Goal: Transaction & Acquisition: Purchase product/service

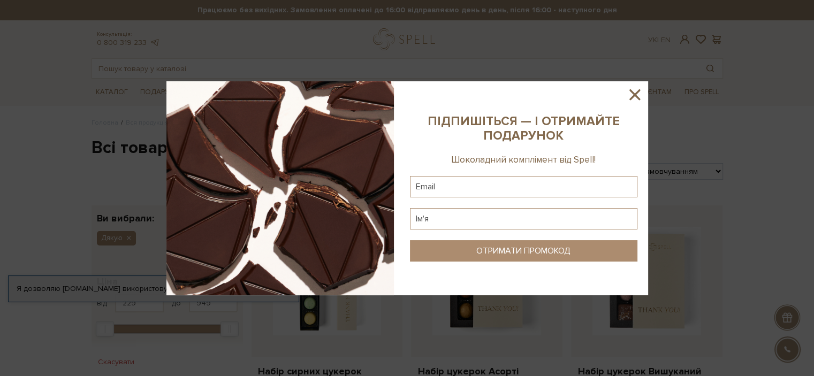
drag, startPoint x: 634, startPoint y: 91, endPoint x: 628, endPoint y: 94, distance: 6.0
click at [633, 92] on icon at bounding box center [635, 95] width 18 height 18
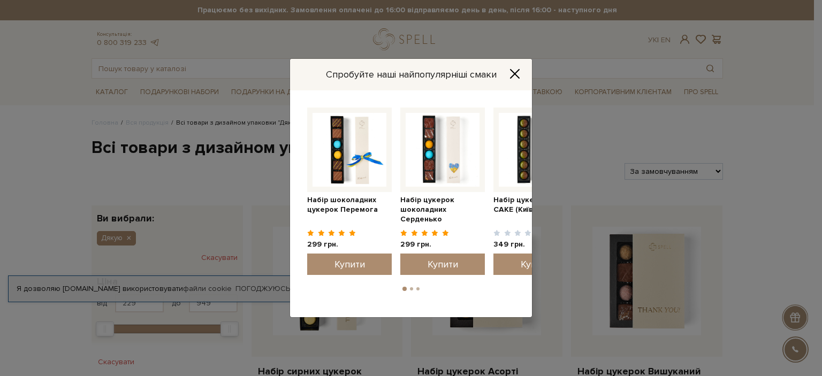
click at [514, 71] on icon "Close" at bounding box center [515, 74] width 11 height 11
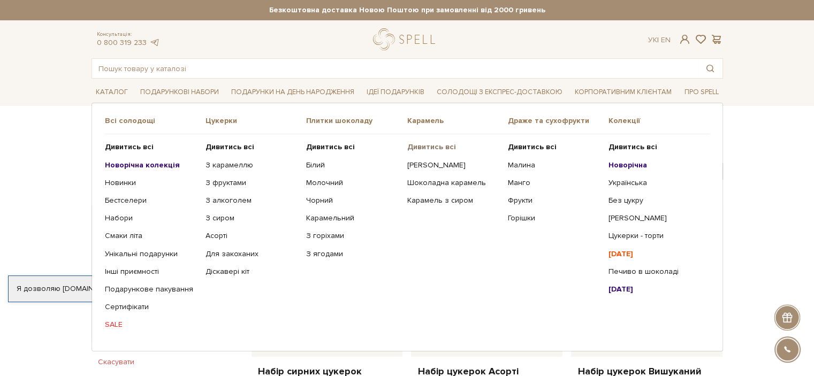
click at [440, 145] on b "Дивитись всі" at bounding box center [431, 146] width 49 height 9
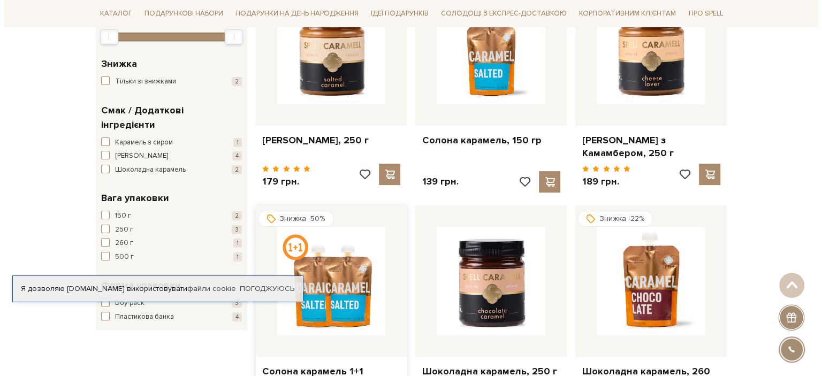
scroll to position [161, 0]
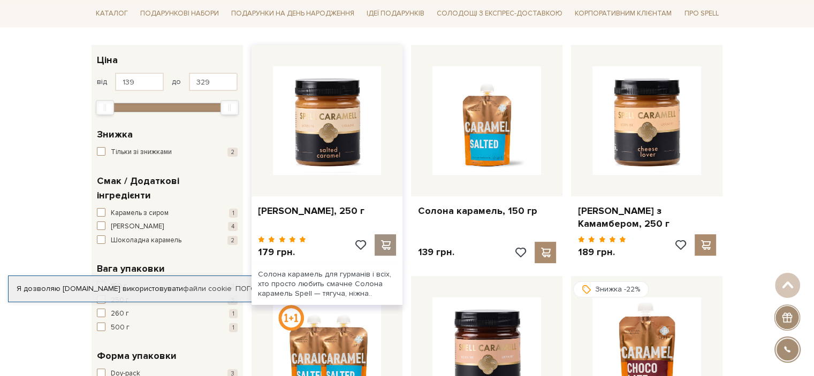
click at [385, 244] on span at bounding box center [385, 245] width 13 height 10
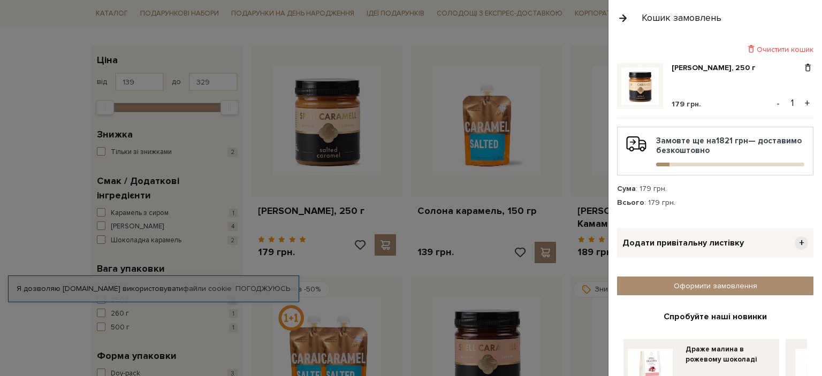
scroll to position [54, 0]
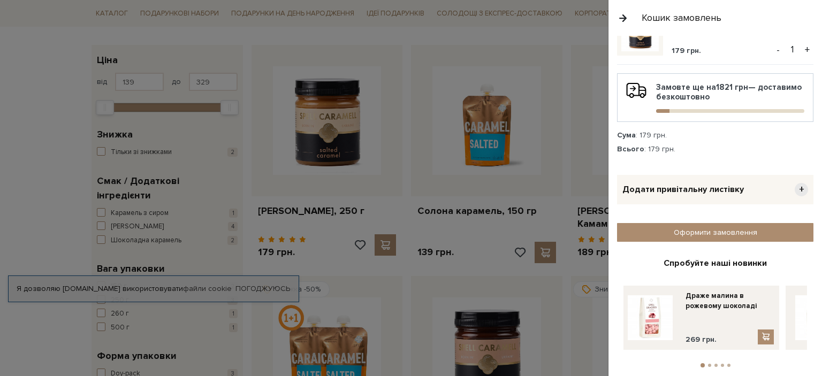
click at [658, 18] on div "Кошик замовлень" at bounding box center [682, 18] width 80 height 12
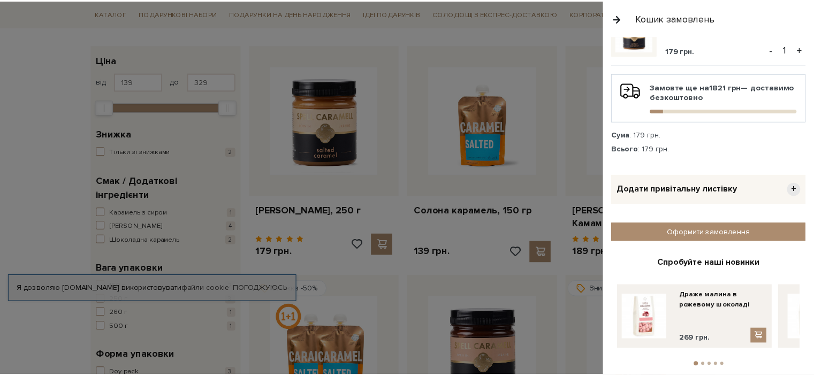
scroll to position [0, 0]
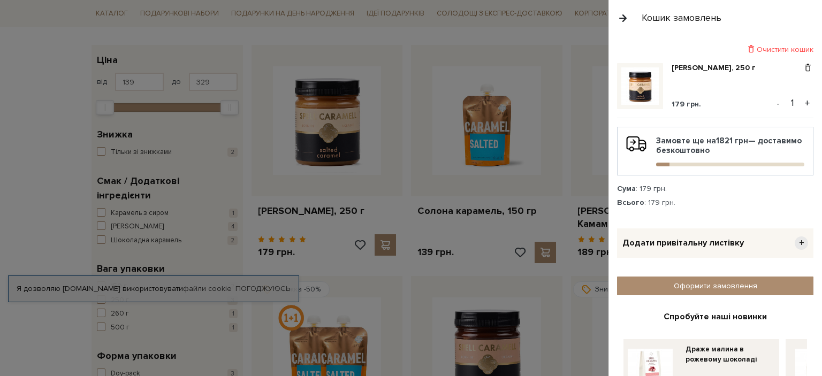
click at [569, 52] on div at bounding box center [411, 188] width 822 height 376
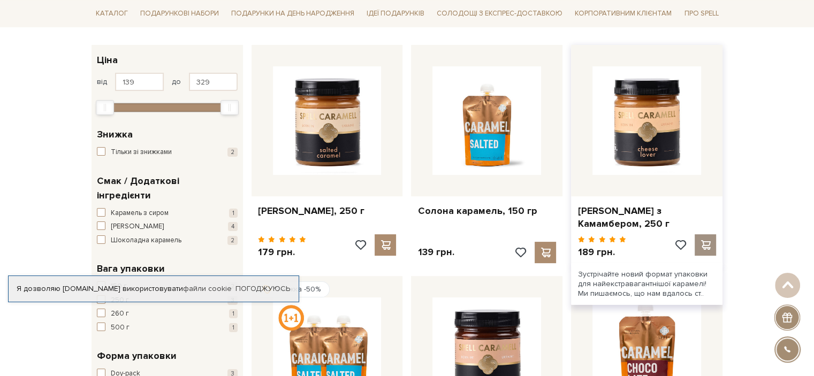
click at [705, 244] on span at bounding box center [705, 245] width 13 height 10
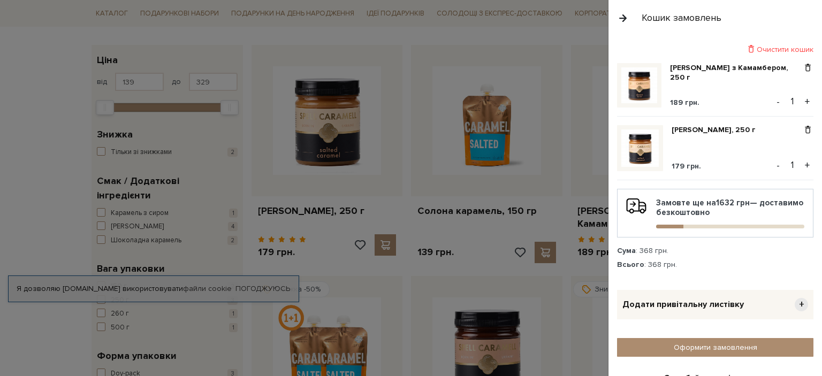
click at [561, 32] on div at bounding box center [411, 188] width 822 height 376
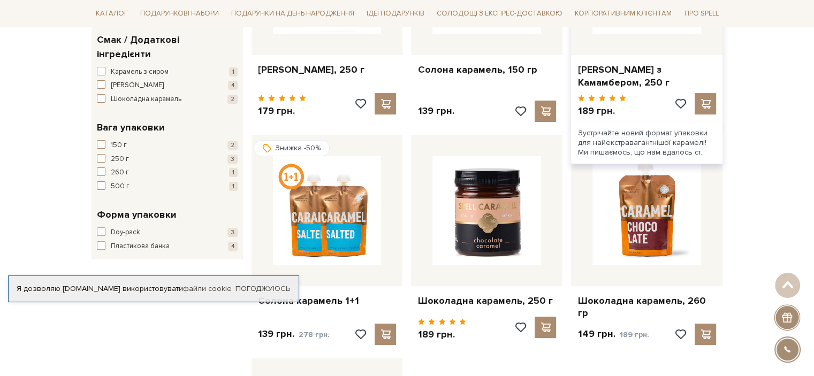
scroll to position [375, 0]
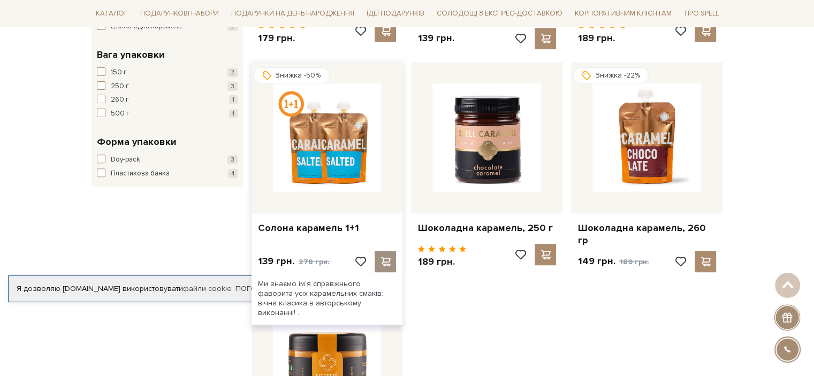
click at [386, 257] on span at bounding box center [385, 262] width 13 height 10
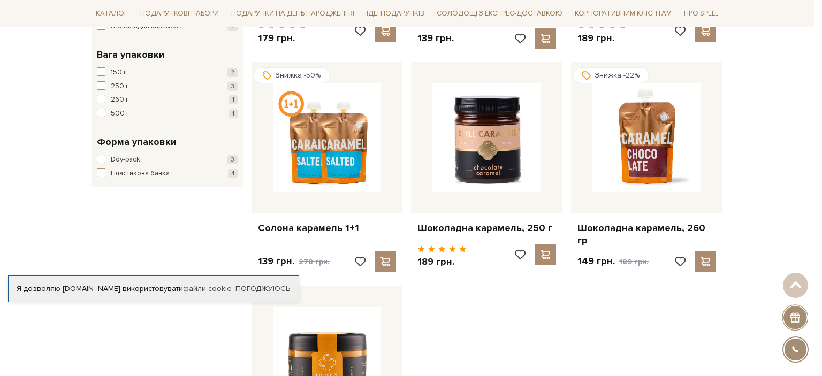
click at [543, 301] on div at bounding box center [411, 188] width 822 height 376
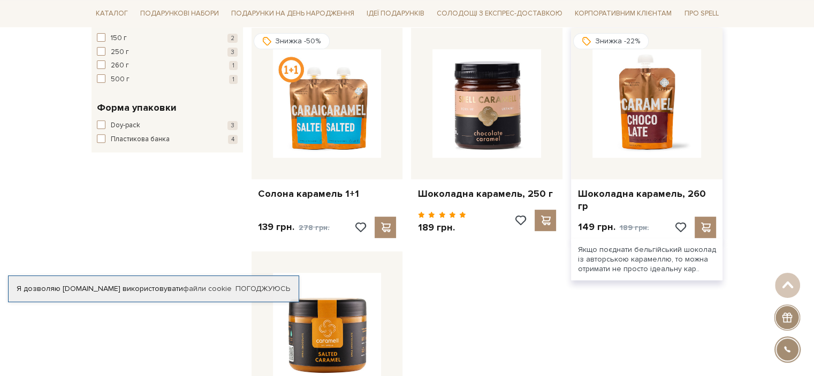
scroll to position [428, 0]
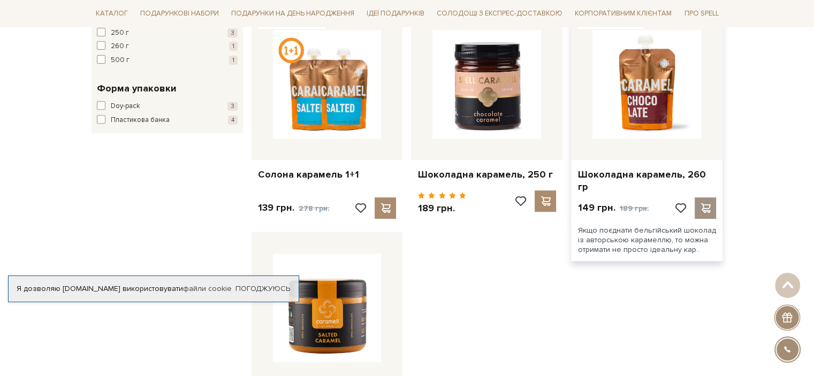
click at [701, 203] on span at bounding box center [705, 208] width 13 height 10
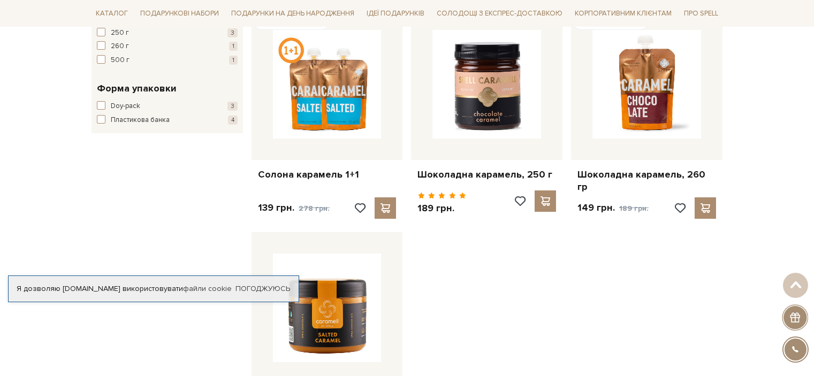
click at [533, 21] on div at bounding box center [411, 188] width 822 height 376
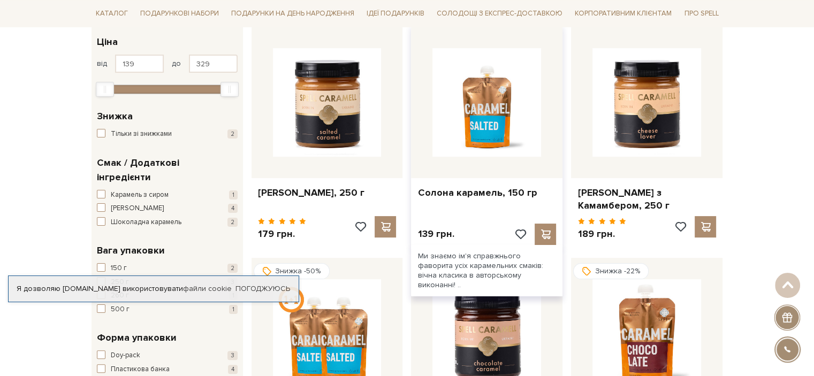
scroll to position [0, 0]
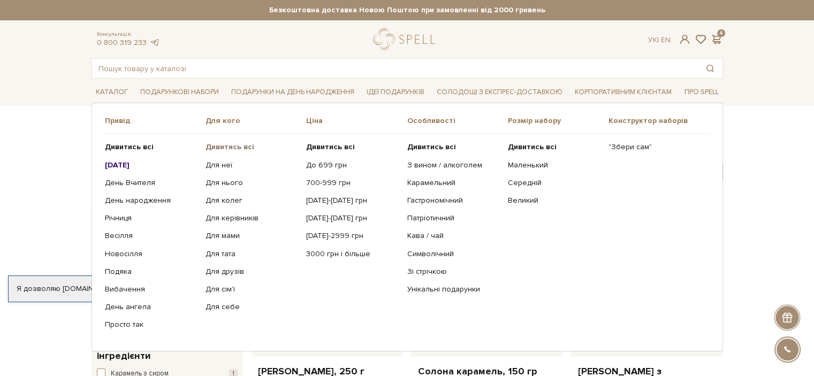
click at [240, 142] on b "Дивитись всі" at bounding box center [230, 146] width 49 height 9
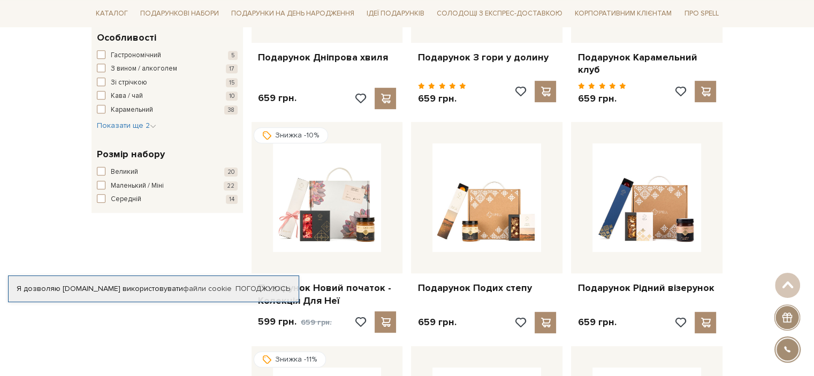
scroll to position [482, 0]
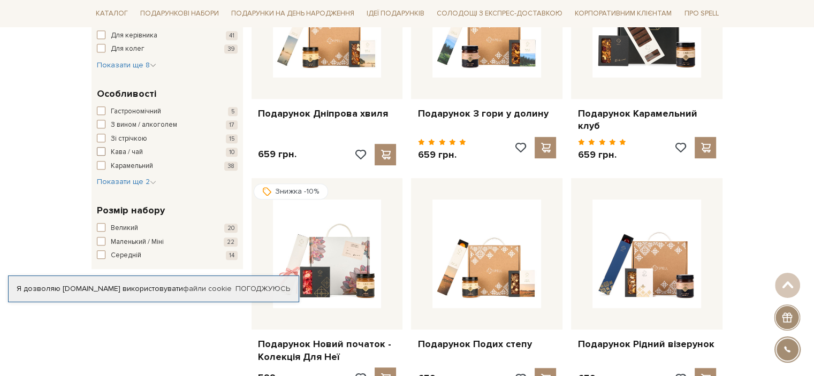
click at [101, 150] on span "button" at bounding box center [101, 151] width 9 height 9
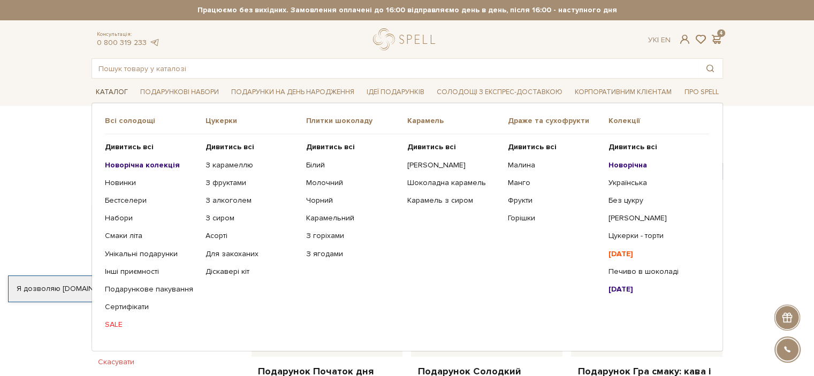
click at [110, 90] on link "Каталог" at bounding box center [112, 92] width 41 height 17
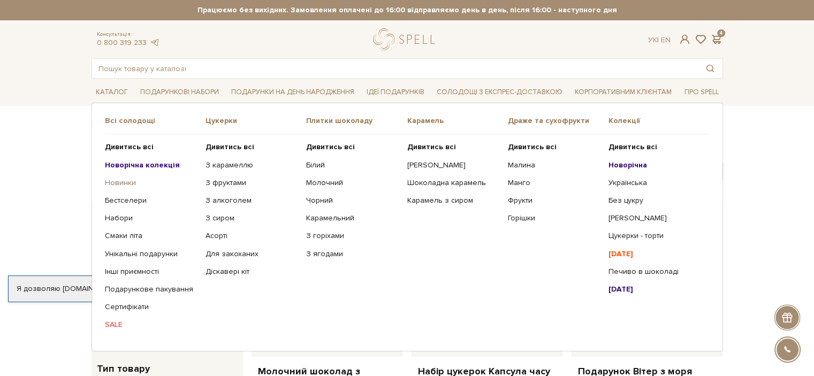
click at [124, 179] on link "Новинки" at bounding box center [151, 183] width 93 height 10
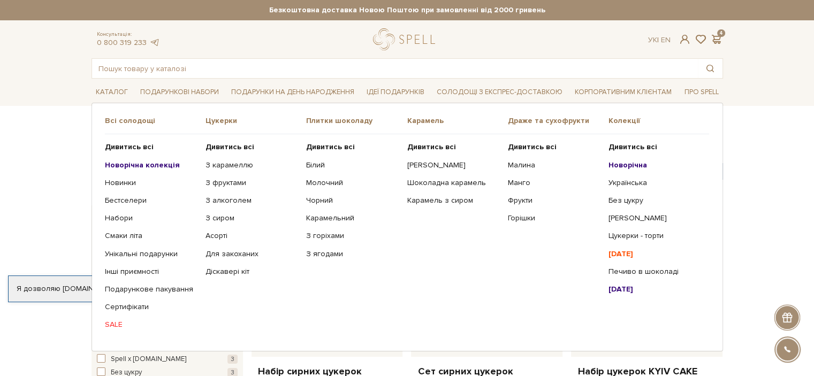
click at [116, 321] on link "SALE" at bounding box center [151, 325] width 93 height 10
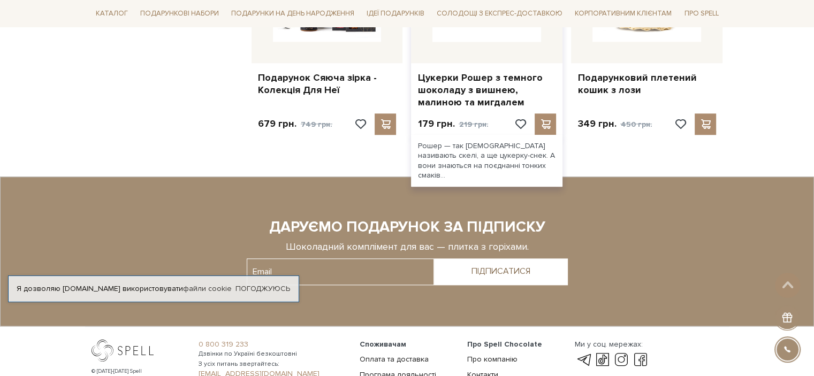
scroll to position [1177, 0]
click at [549, 125] on span at bounding box center [545, 124] width 13 height 10
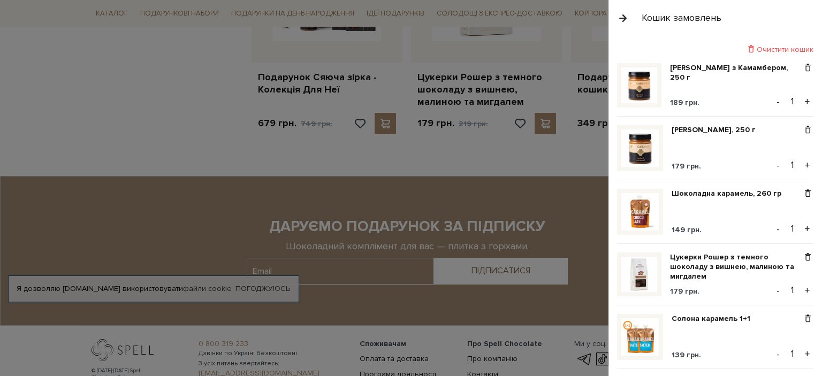
click at [577, 39] on div at bounding box center [411, 188] width 822 height 376
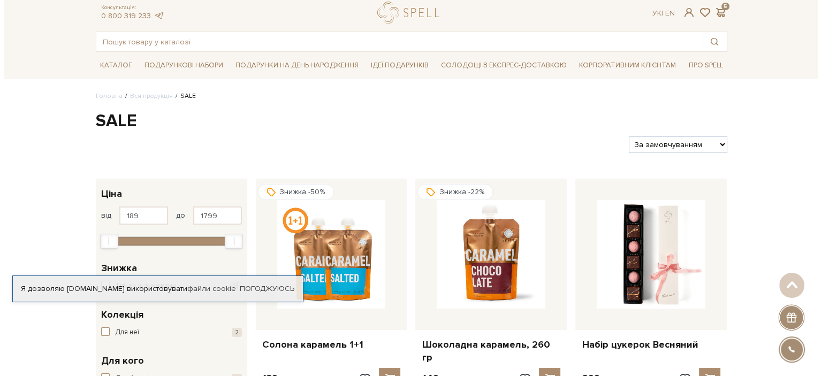
scroll to position [0, 0]
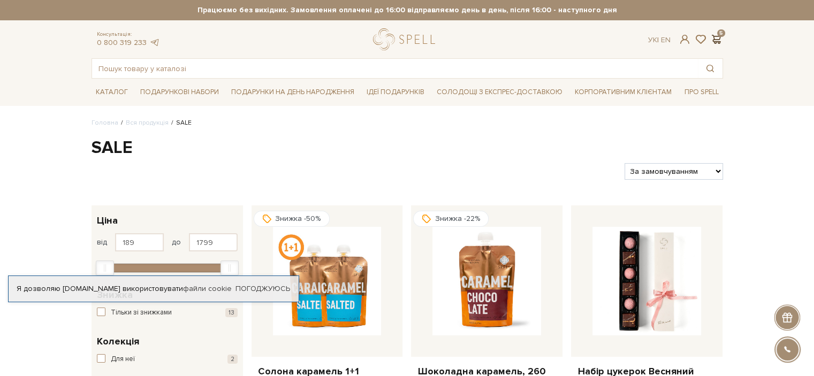
click at [718, 34] on span at bounding box center [716, 39] width 13 height 11
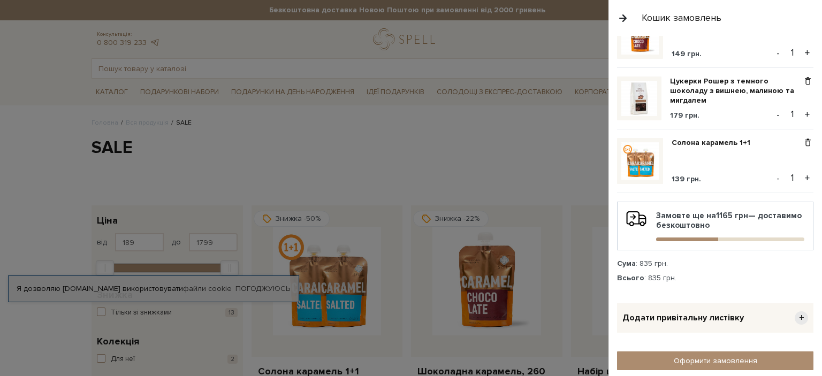
scroll to position [320, 0]
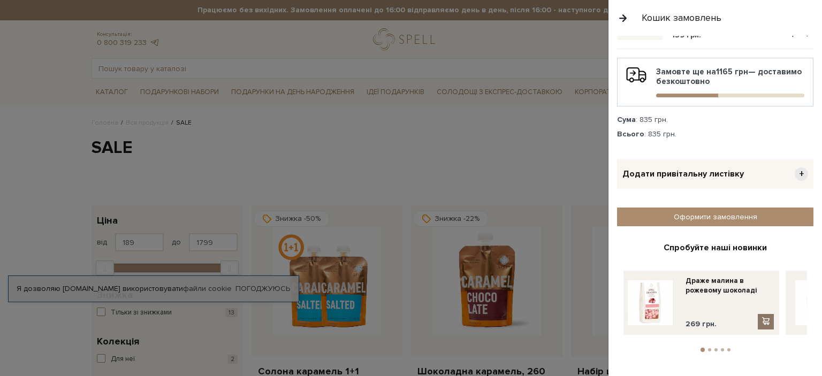
click at [769, 320] on span at bounding box center [766, 321] width 11 height 9
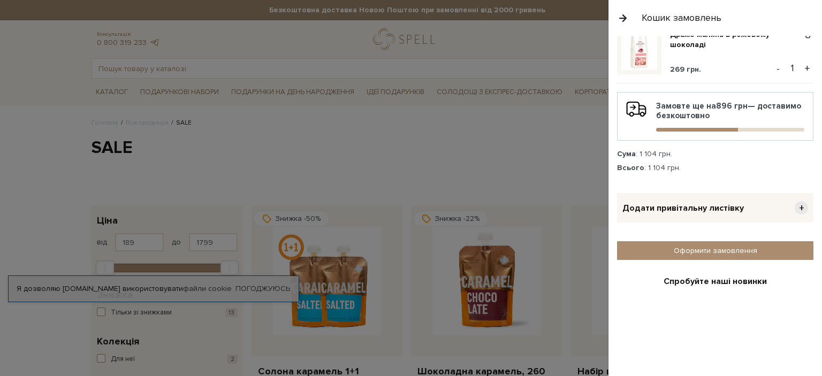
scroll to position [428, 0]
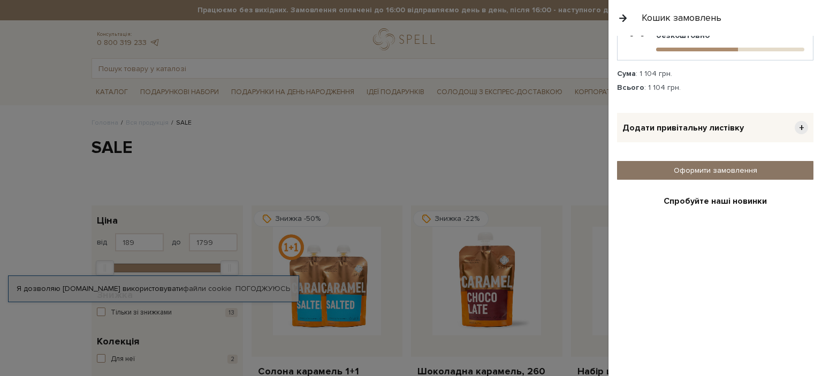
click at [717, 169] on link "Оформити замовлення" at bounding box center [715, 170] width 196 height 19
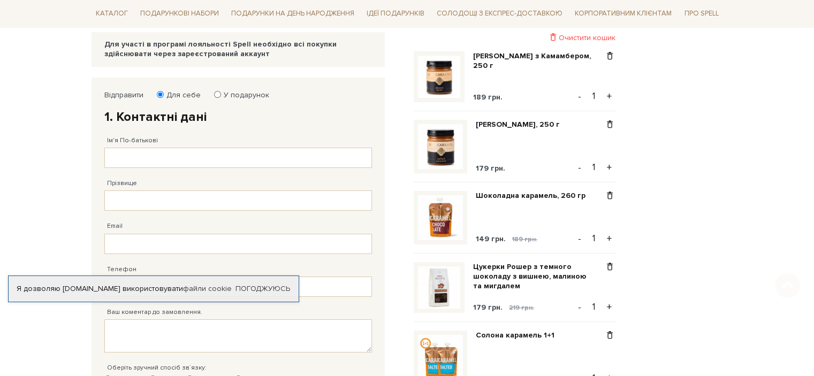
scroll to position [214, 0]
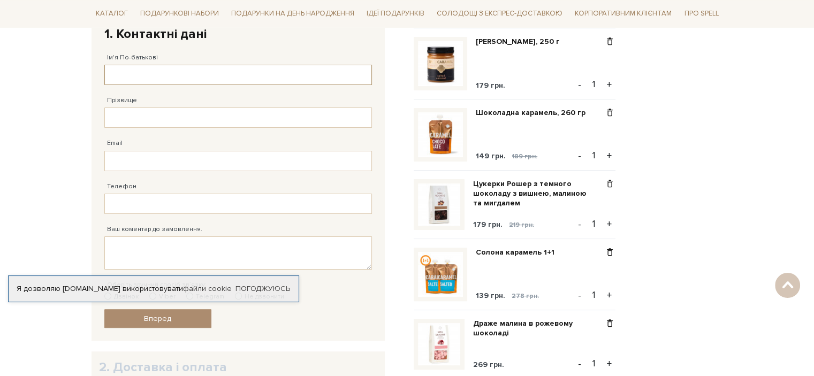
click at [173, 69] on input "Ім'я По-батькові" at bounding box center [238, 75] width 268 height 20
type input "Олена"
type input "Мартиненко"
type input "elmarten@gmail.com"
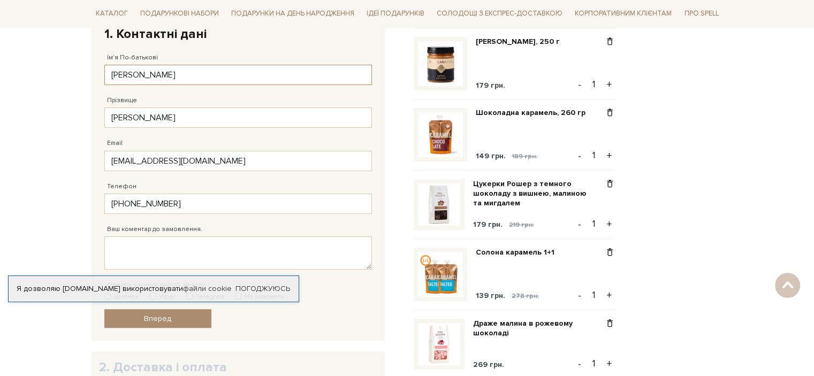
type input "38 (098) 048 07 04"
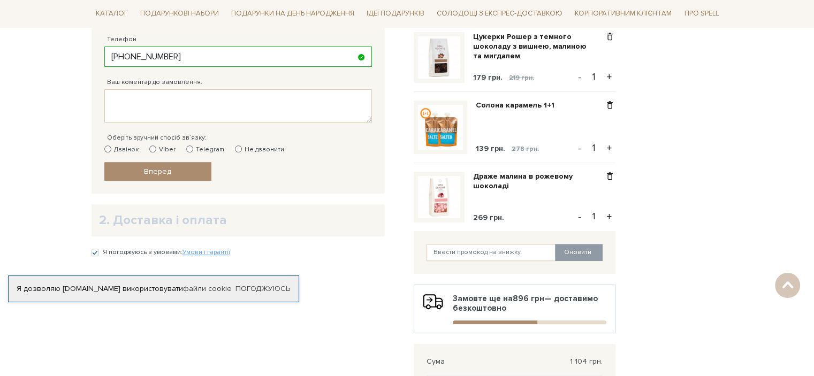
scroll to position [375, 0]
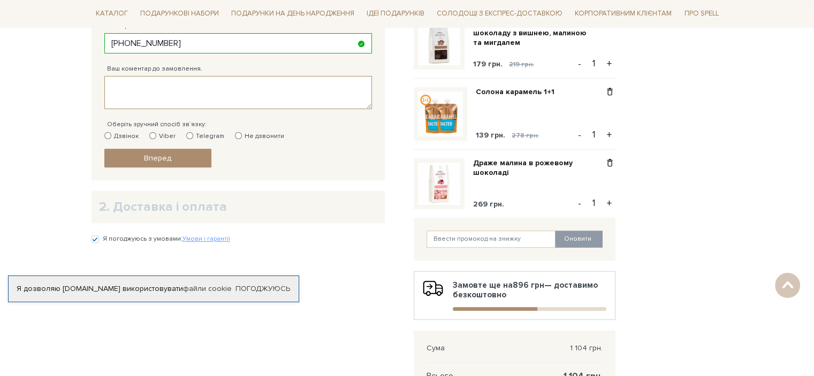
click at [214, 94] on textarea "Ваш коментар до замовлення." at bounding box center [238, 92] width 268 height 33
click at [101, 134] on div "Відправити Для себе У подарунок 1. Контактні дані Ім'я По-батькові Олена Заповн…" at bounding box center [238, 8] width 278 height 332
click at [111, 136] on input "Дзвінок" at bounding box center [107, 135] width 7 height 7
radio input "true"
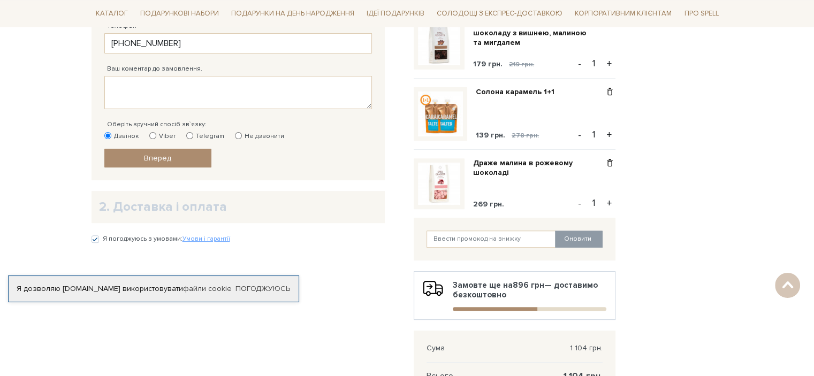
click at [173, 216] on div "2. Доставка і оплата" at bounding box center [238, 207] width 293 height 32
click at [169, 203] on h2 "2. Доставка і оплата" at bounding box center [238, 207] width 278 height 17
click at [174, 157] on link "Вперед" at bounding box center [157, 158] width 107 height 19
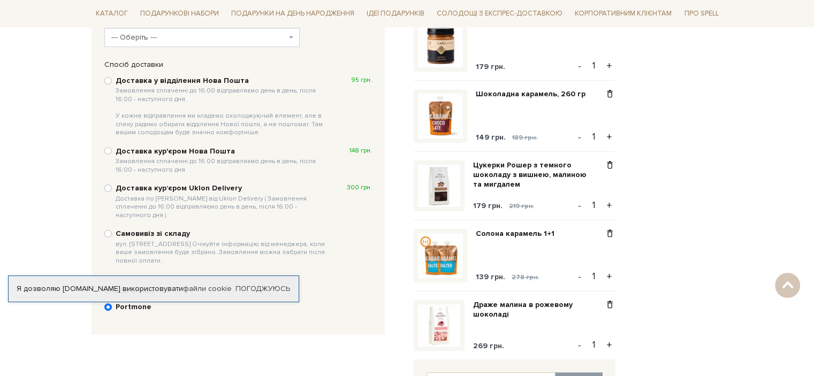
scroll to position [208, 0]
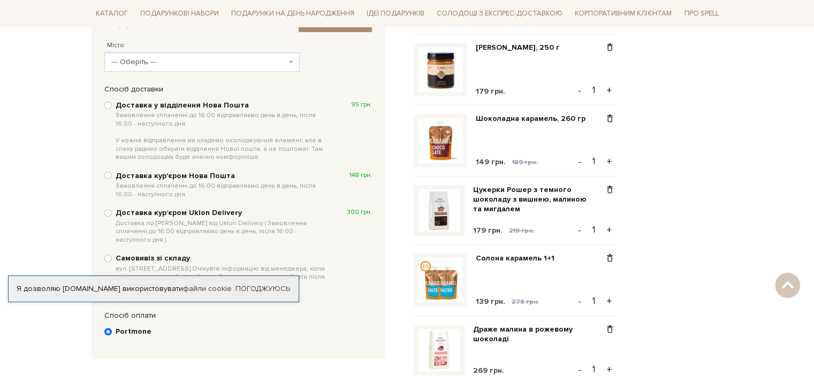
click at [106, 171] on div "Доставка кур'єром Нова Пошта Замовлення сплаченні до 16:00 відправляємо день в …" at bounding box center [238, 184] width 268 height 29
click at [111, 108] on div "Доставка у відділення Нова Пошта Замовлення сплаченні до 16:00 відправляємо ден…" at bounding box center [238, 131] width 268 height 63
click at [111, 103] on input "Доставка у відділення Нова Пошта Замовлення сплаченні до 16:00 відправляємо ден…" at bounding box center [107, 105] width 7 height 7
radio input "true"
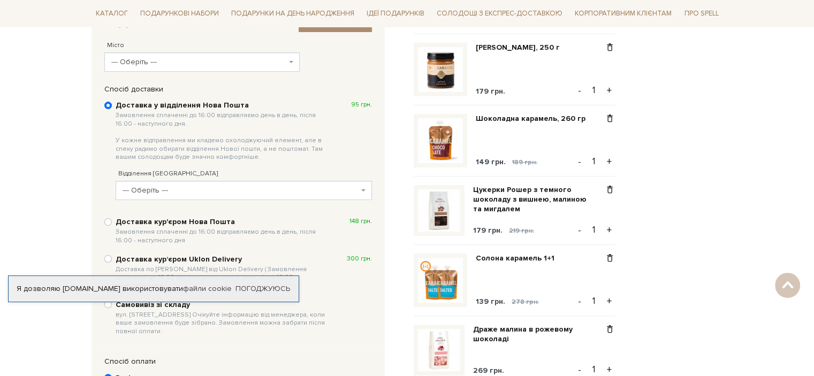
click at [308, 187] on span "--- Оберіть ---" at bounding box center [241, 190] width 236 height 11
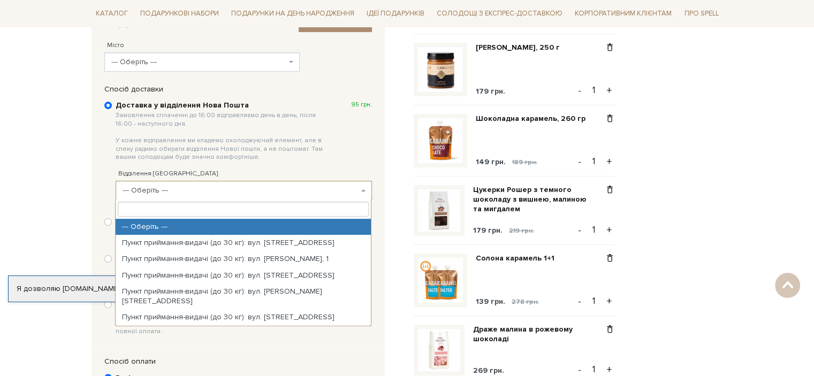
click at [361, 145] on label "Доставка у відділення Нова Пошта Замовлення сплаченні до 16:00 відправляємо ден…" at bounding box center [244, 132] width 256 height 62
click at [112, 109] on input "Доставка у відділення Нова Пошта Замовлення сплаченні до 16:00 відправляємо ден…" at bounding box center [107, 105] width 7 height 7
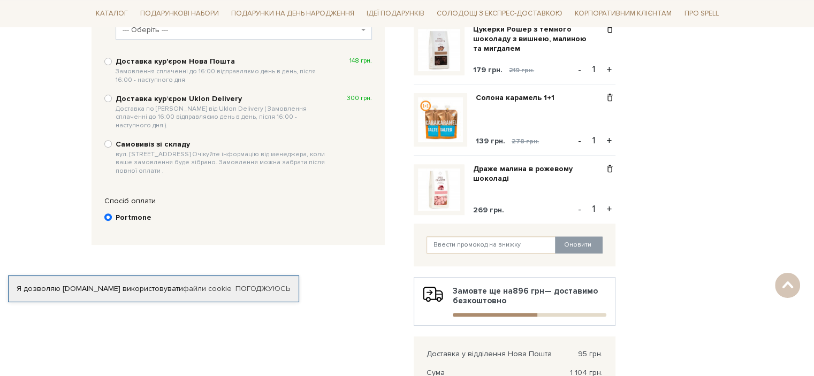
scroll to position [262, 0]
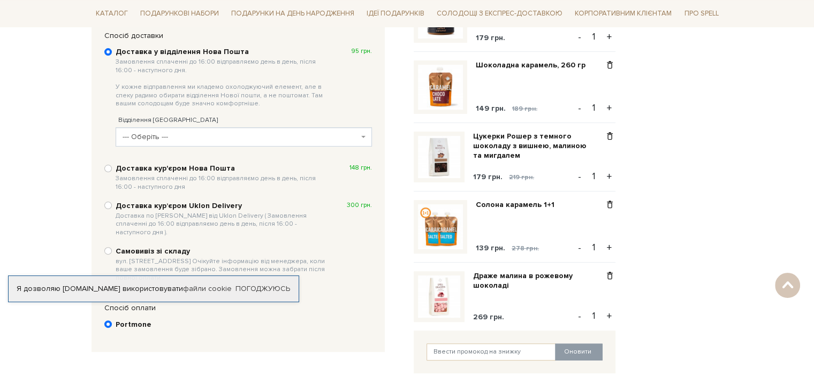
click at [165, 132] on span "--- Оберіть ---" at bounding box center [241, 137] width 236 height 11
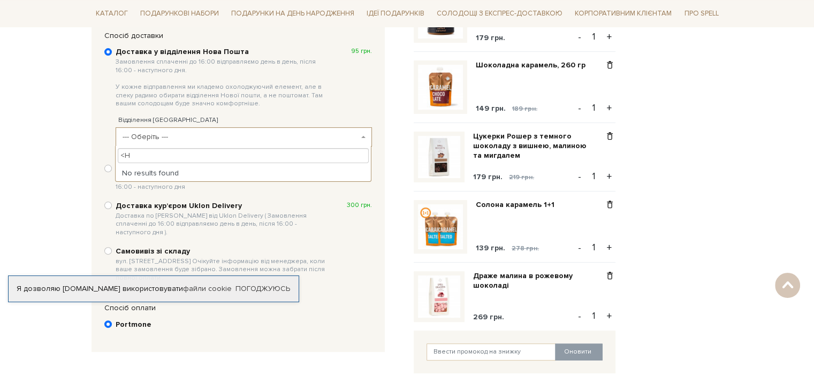
type input "<"
type input "б"
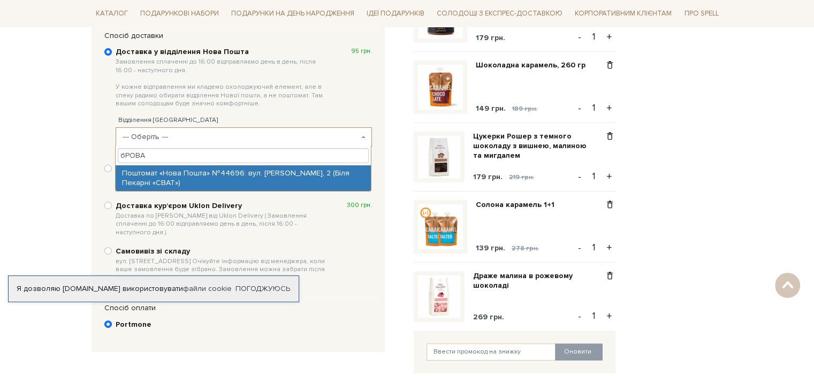
type input "бРОВА"
select select "Поштомат «Нова Пошта» №44696: вул. Діброва, 2 (Біля Пекарні «СВАТ»)"
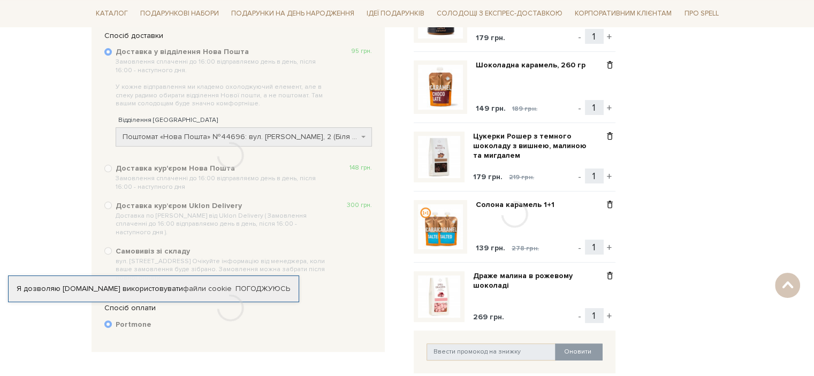
click at [227, 134] on div at bounding box center [230, 155] width 278 height 249
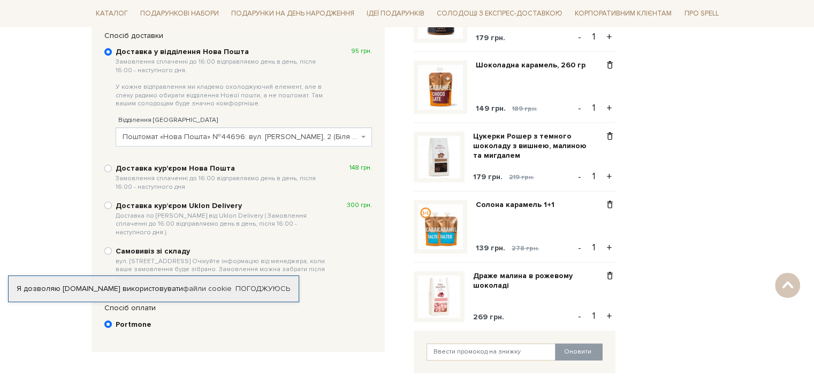
click at [219, 132] on span "Поштомат «Нова Пошта» №44696: вул. Діброва, 2 (Біля Пекарні «СВАТ»)" at bounding box center [241, 137] width 236 height 11
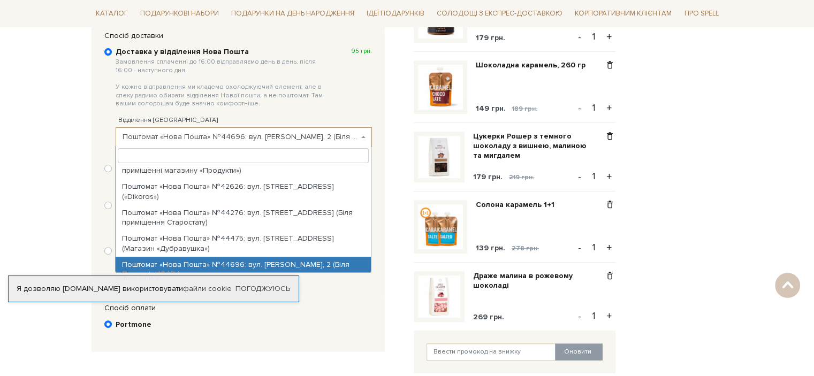
scroll to position [442, 0]
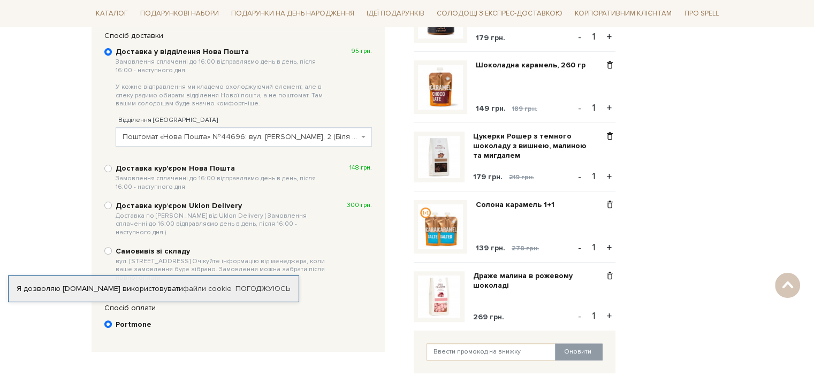
click at [363, 103] on label "Доставка у відділення Нова Пошта Замовлення сплаченні до 16:00 відправляємо ден…" at bounding box center [244, 78] width 256 height 62
click at [112, 56] on input "Доставка у відділення Нова Пошта Замовлення сплаченні до 16:00 відправляємо ден…" at bounding box center [107, 51] width 7 height 7
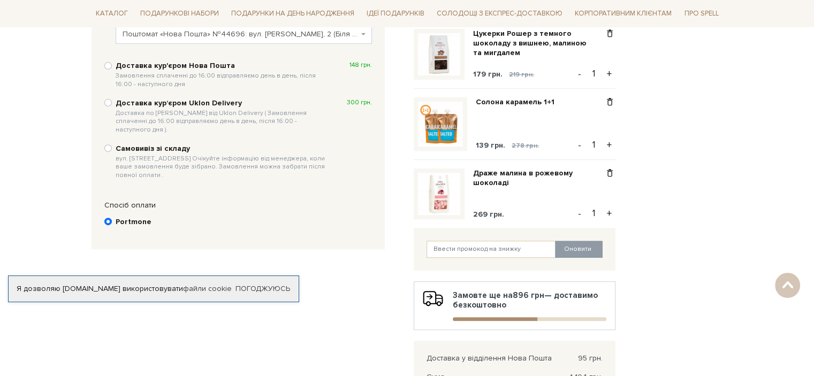
scroll to position [369, 0]
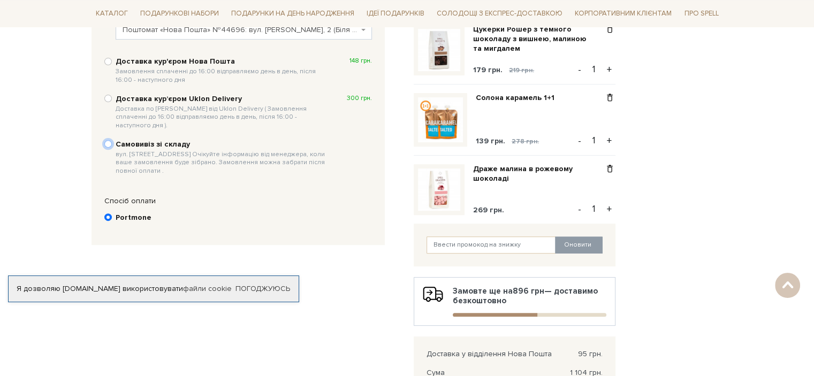
click at [111, 139] on div "Самовивіз зі складу вул. Велика Кільцева, 4-А. Очікуйте інформацію від менеджер…" at bounding box center [238, 158] width 268 height 38
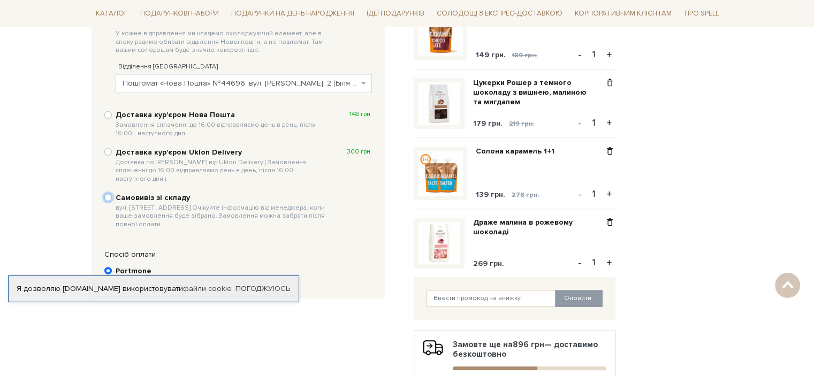
scroll to position [262, 0]
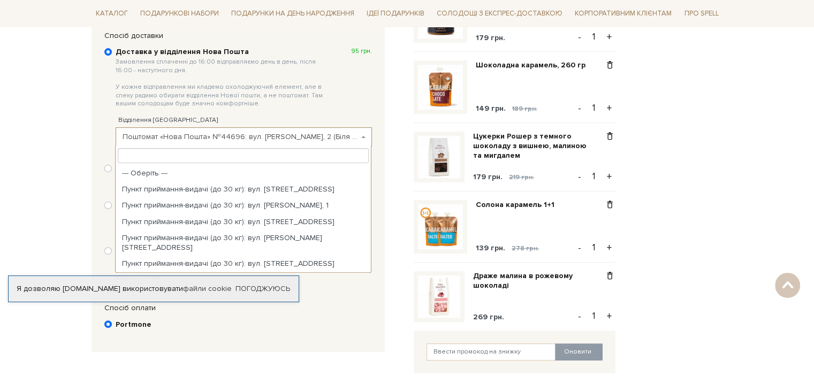
click at [164, 134] on span "Поштомат «Нова Пошта» №44696: вул. Діброва, 2 (Біля Пекарні «СВАТ»)" at bounding box center [241, 137] width 236 height 11
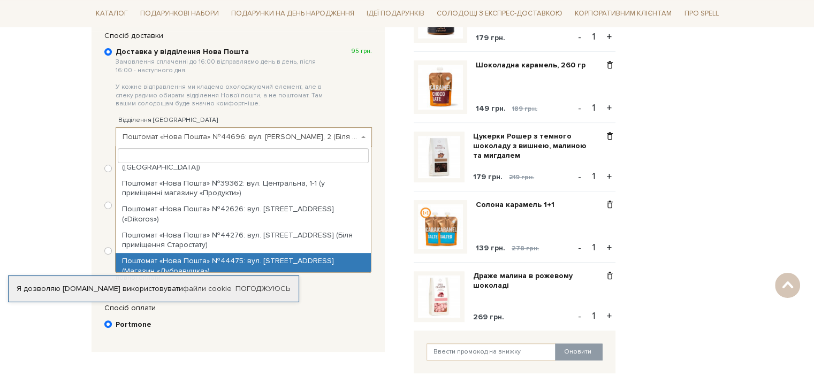
scroll to position [315, 0]
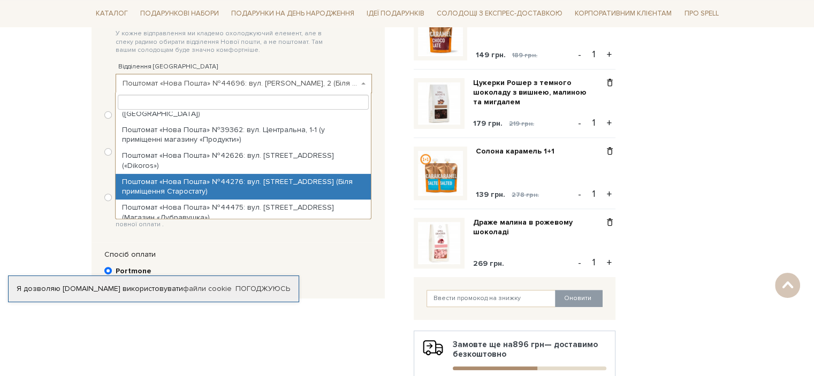
click at [155, 82] on span "Поштомат «Нова Пошта» №44696: вул. Діброва, 2 (Біля Пекарні «СВАТ»)" at bounding box center [241, 83] width 236 height 11
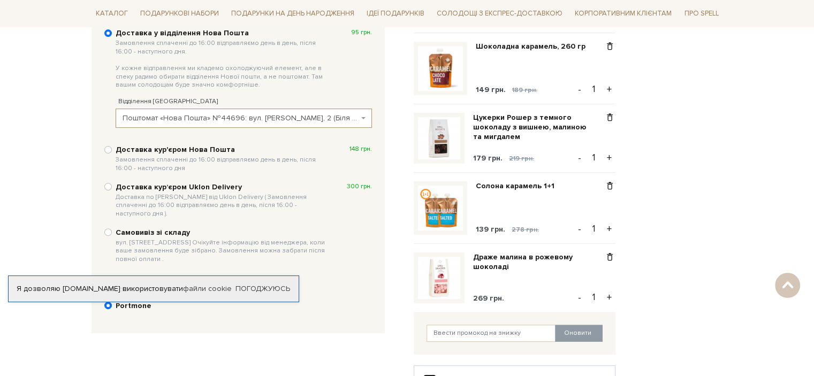
scroll to position [262, 0]
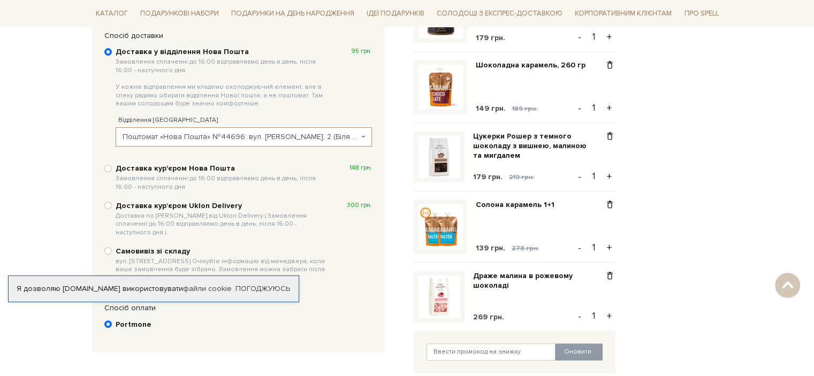
click at [163, 119] on label "Відділення Нової Пошти" at bounding box center [168, 121] width 100 height 10
click at [116, 127] on select "--- Оберіть --- Пункт приймання-видачі (до 30 кг): вул. Миру, 1А Пункт прийманн…" at bounding box center [116, 127] width 1 height 1
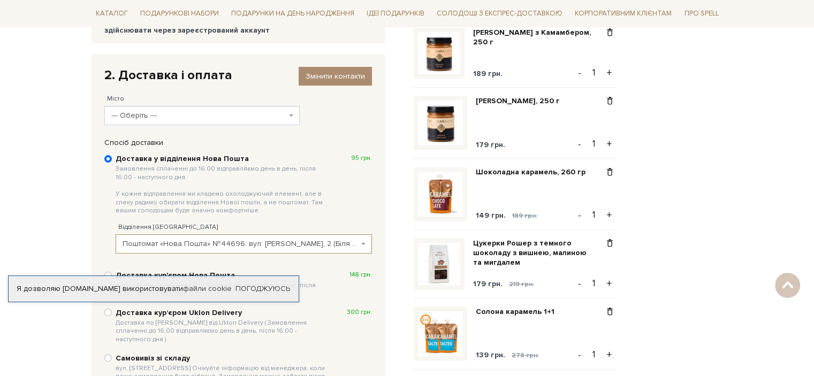
click at [180, 202] on span "Замовлення сплаченні до 16:00 відправляємо день в день, після 16:00 - наступног…" at bounding box center [223, 190] width 214 height 50
click at [112, 163] on input "Доставка у відділення Нова Пошта Замовлення сплаченні до 16:00 відправляємо ден…" at bounding box center [107, 158] width 7 height 7
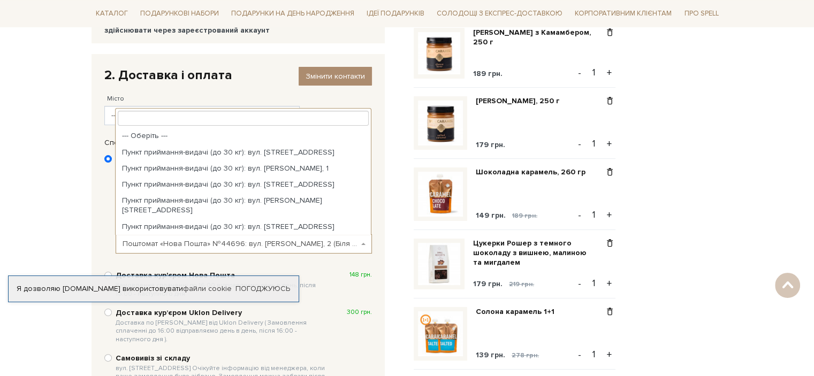
click at [177, 252] on span "Поштомат «Нова Пошта» №44696: вул. Діброва, 2 (Біля Пекарні «СВАТ»)" at bounding box center [244, 243] width 256 height 19
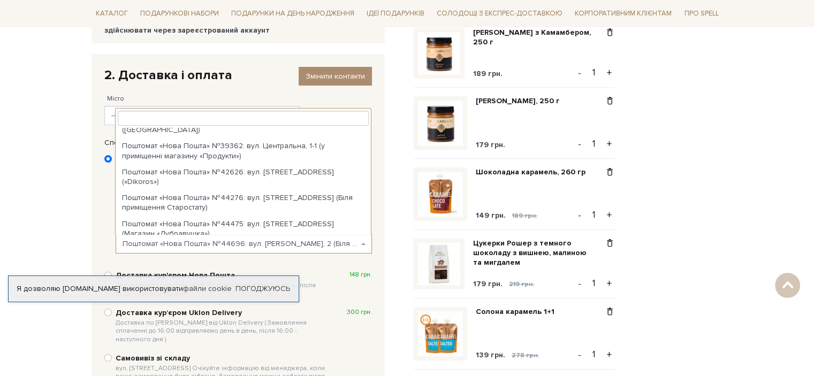
drag, startPoint x: 126, startPoint y: 241, endPoint x: 338, endPoint y: 239, distance: 212.0
click at [338, 239] on span "Поштомат «Нова Пошта» №44696: вул. Діброва, 2 (Біля Пекарні «СВАТ»)" at bounding box center [241, 244] width 236 height 11
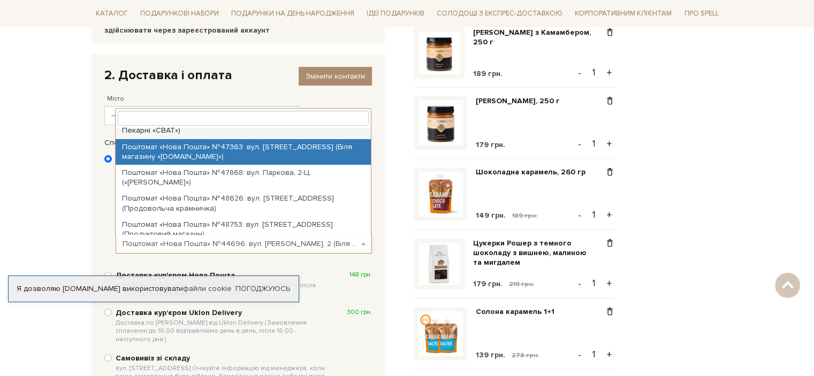
scroll to position [537, 0]
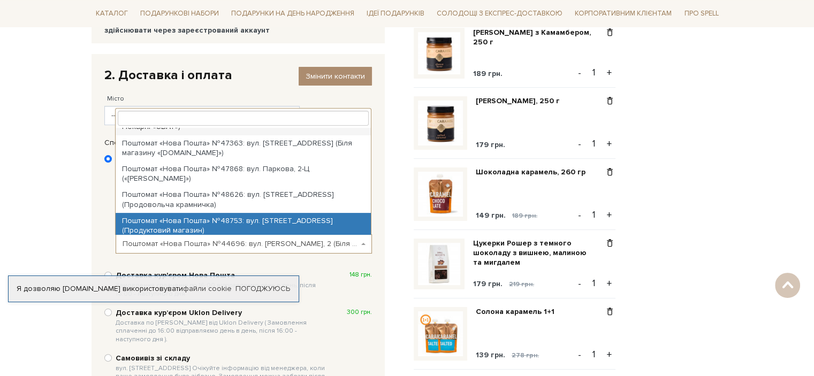
click at [193, 117] on input "search" at bounding box center [243, 118] width 251 height 15
type input "б"
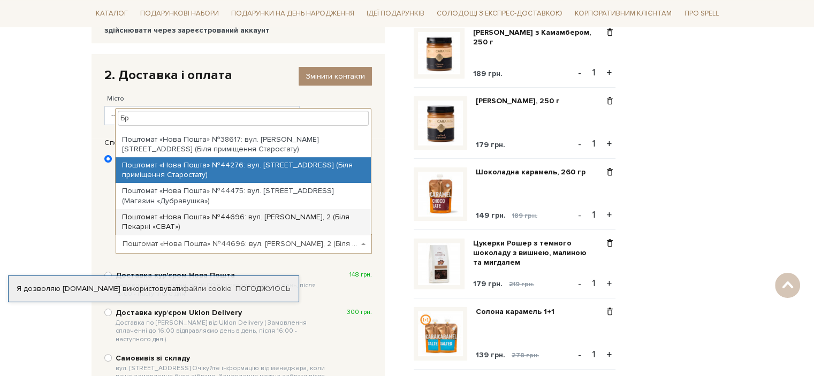
scroll to position [0, 0]
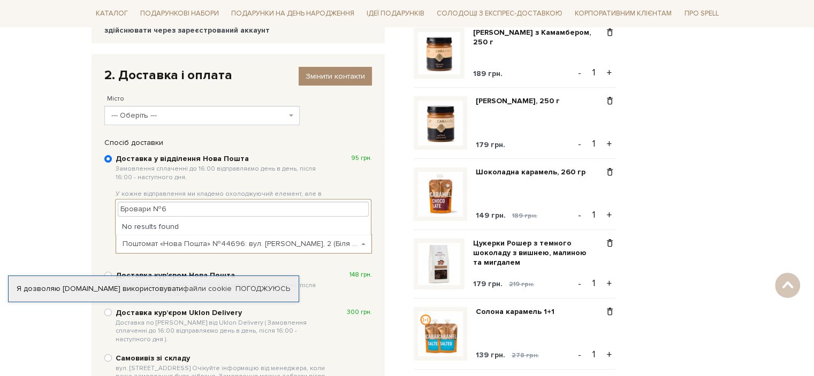
type input "Бровари №6"
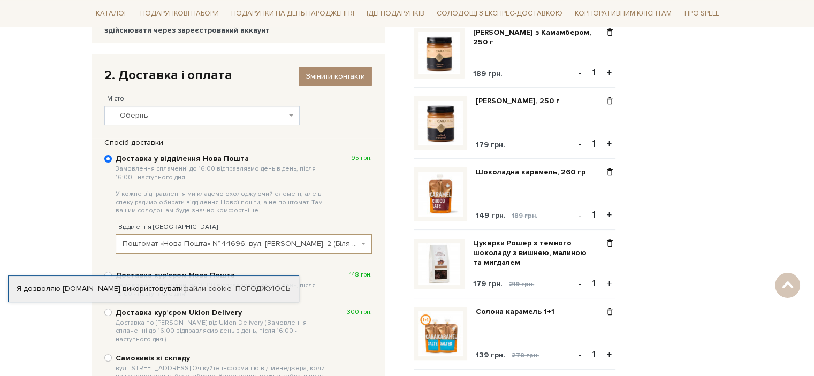
click at [244, 241] on span "Поштомат «Нова Пошта» №44696: вул. Діброва, 2 (Біля Пекарні «СВАТ»)" at bounding box center [241, 244] width 236 height 11
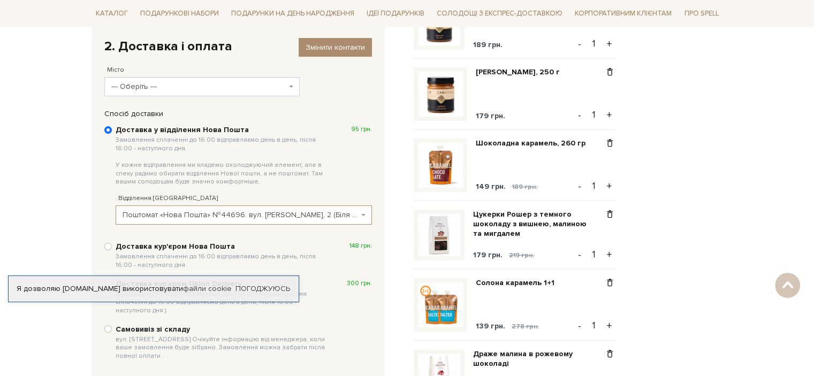
scroll to position [208, 0]
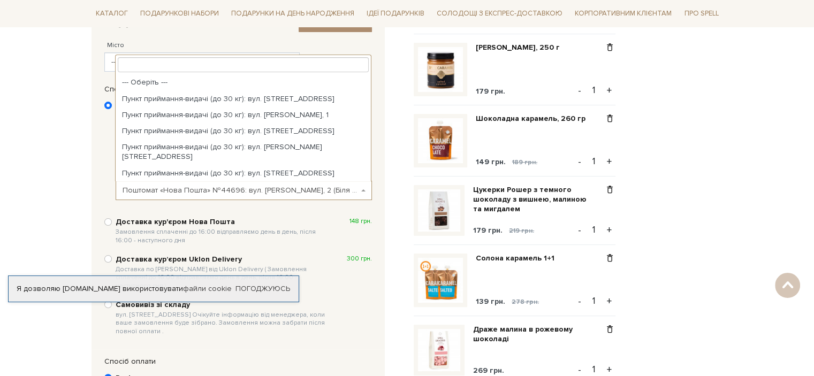
click at [259, 196] on span "Поштомат «Нова Пошта» №44696: вул. Діброва, 2 (Біля Пекарні «СВАТ»)" at bounding box center [244, 190] width 256 height 19
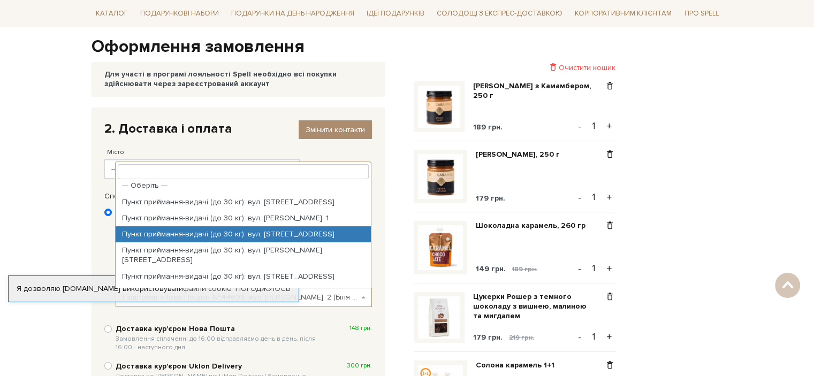
scroll to position [2, 0]
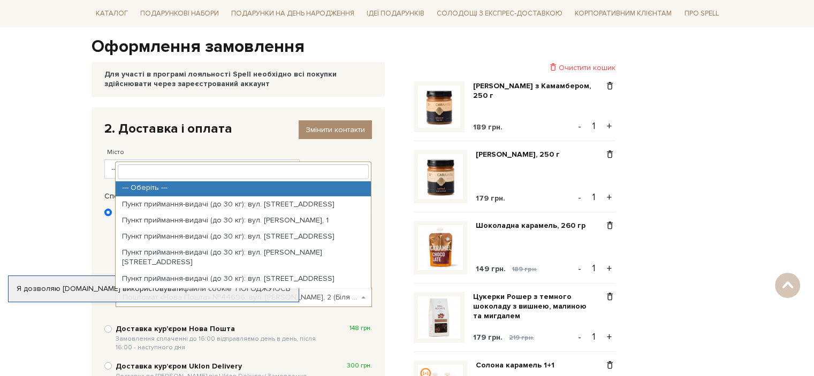
click at [246, 132] on div "2. Доставка і оплата Змінити контакти" at bounding box center [238, 128] width 268 height 17
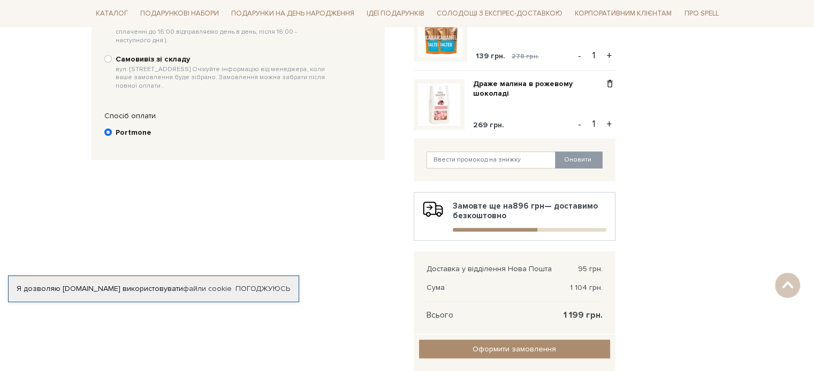
scroll to position [476, 0]
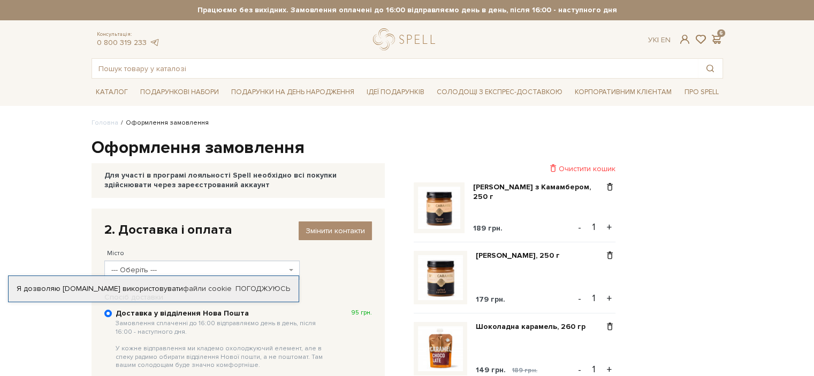
click at [328, 226] on span "Змінити контакти" at bounding box center [335, 230] width 59 height 9
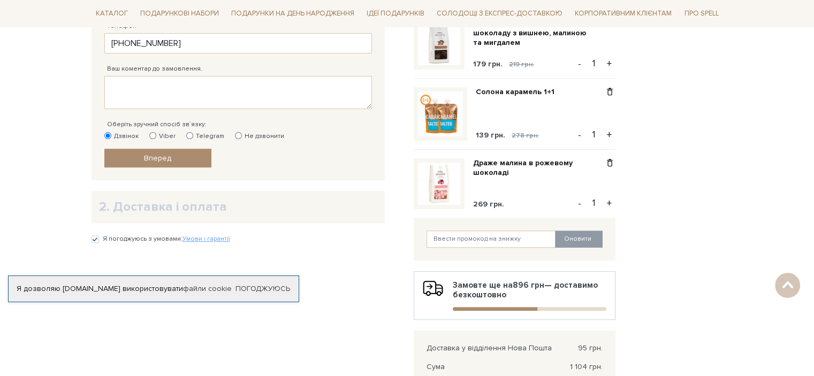
scroll to position [482, 0]
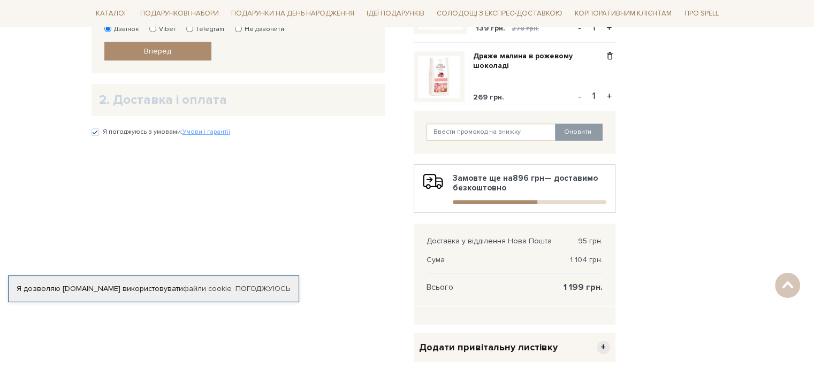
click at [173, 111] on div "2. Доставка і оплата" at bounding box center [238, 100] width 293 height 32
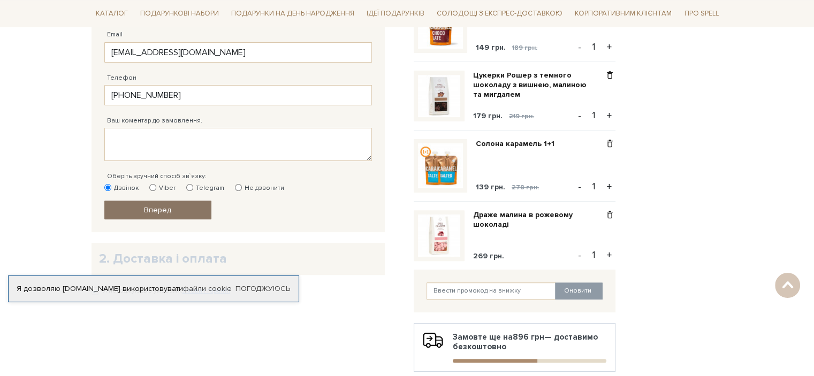
scroll to position [428, 0]
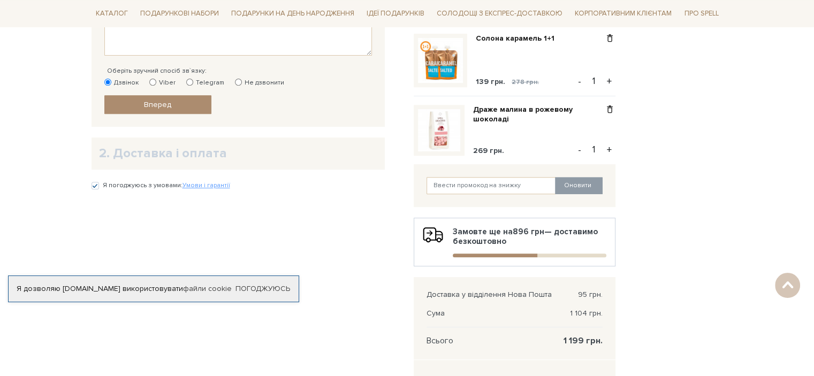
click at [167, 149] on h2 "2. Доставка і оплата" at bounding box center [238, 153] width 278 height 17
click at [160, 97] on link "Вперед" at bounding box center [157, 104] width 107 height 19
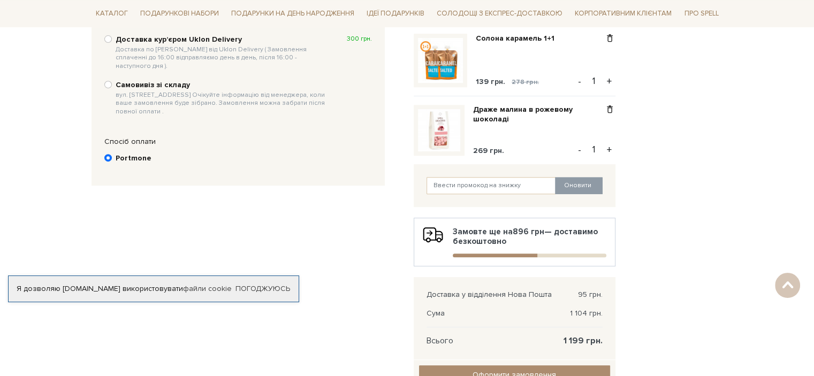
scroll to position [208, 0]
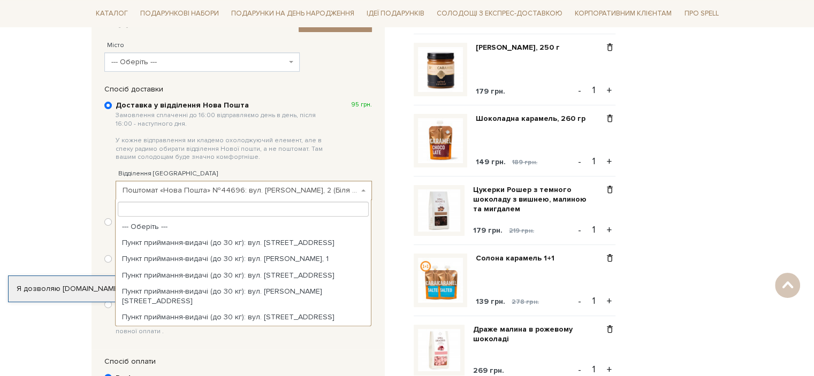
click at [211, 187] on span "Поштомат «Нова Пошта» №44696: вул. Діброва, 2 (Біля Пекарні «СВАТ»)" at bounding box center [241, 190] width 236 height 11
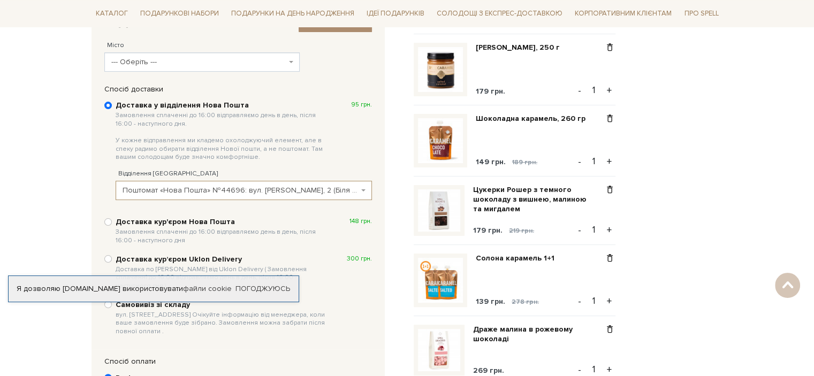
drag, startPoint x: 116, startPoint y: 186, endPoint x: 297, endPoint y: 187, distance: 180.4
click at [297, 187] on span "Поштомат «Нова Пошта» №44696: вул. Діброва, 2 (Біля Пекарні «СВАТ»)" at bounding box center [244, 190] width 256 height 19
click at [323, 189] on span "Поштомат «Нова Пошта» №44696: вул. Діброва, 2 (Біля Пекарні «СВАТ»)" at bounding box center [241, 190] width 236 height 11
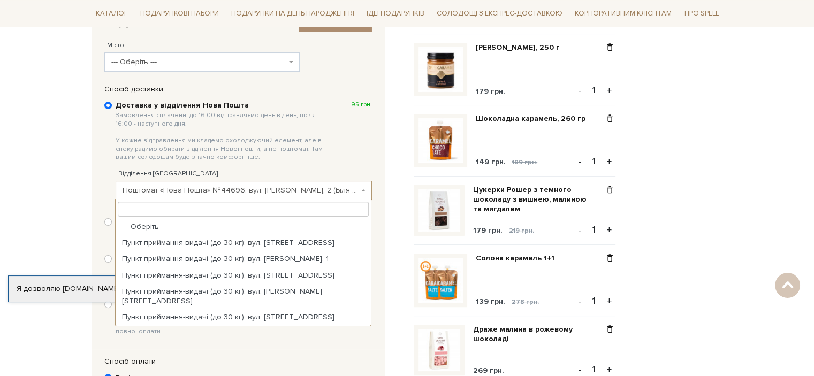
scroll to position [404, 0]
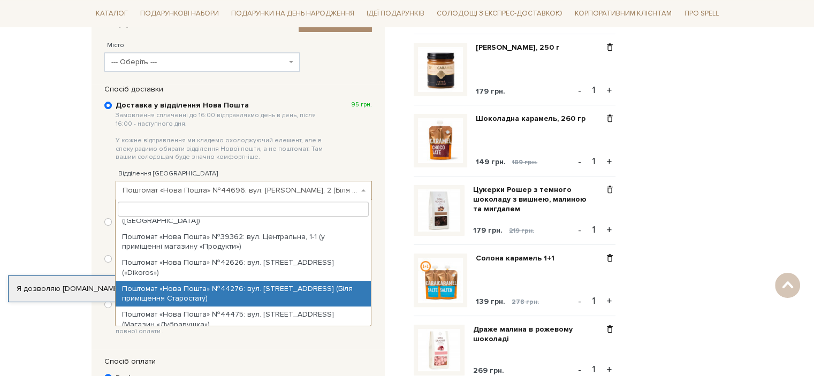
click at [270, 216] on input "search" at bounding box center [243, 209] width 251 height 15
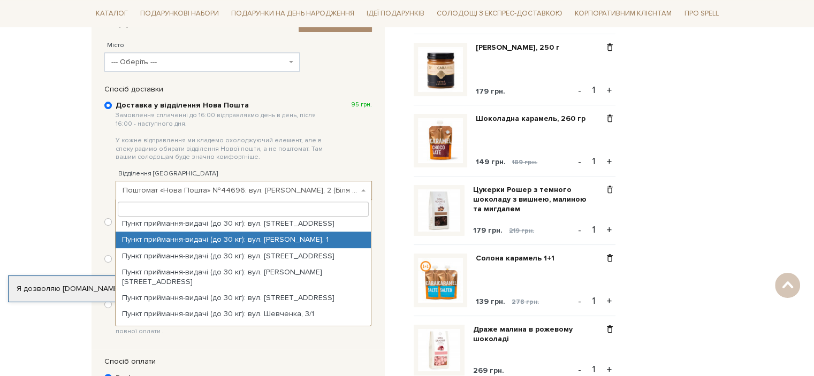
scroll to position [0, 0]
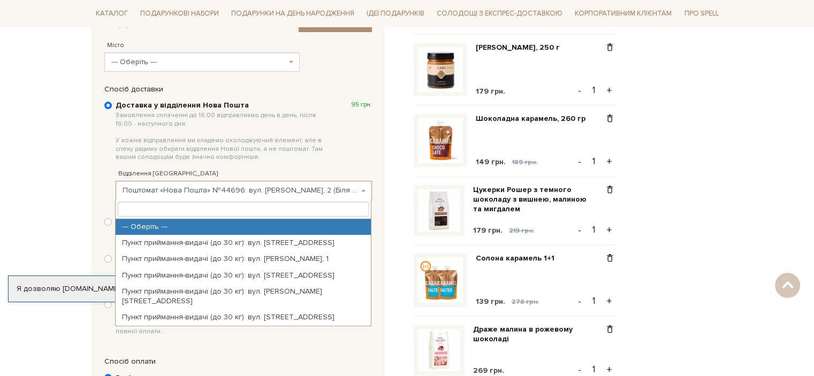
click at [206, 205] on input "search" at bounding box center [243, 209] width 251 height 15
click at [194, 188] on span "Поштомат «Нова Пошта» №44696: вул. Діброва, 2 (Біля Пекарні «СВАТ»)" at bounding box center [241, 190] width 236 height 11
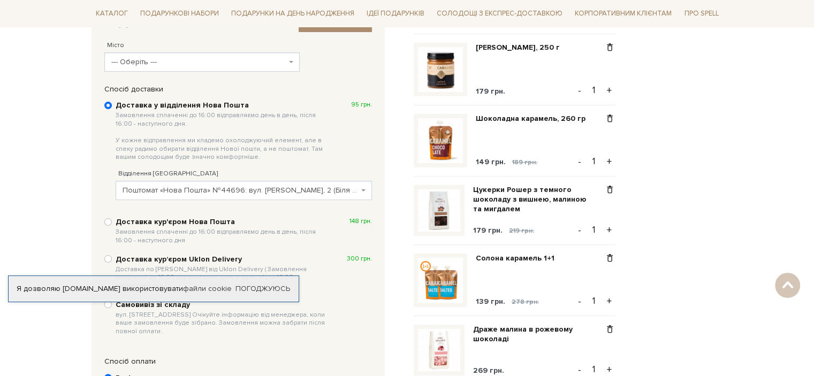
click at [144, 179] on div "Відділення Нової Пошти --- Оберіть --- Пункт приймання-видачі (до 30 кг): вул. …" at bounding box center [244, 179] width 256 height 42
click at [365, 191] on span "Поштомат «Нова Пошта» №44696: вул. Діброва, 2 (Біля Пекарні «СВАТ»)" at bounding box center [244, 190] width 256 height 19
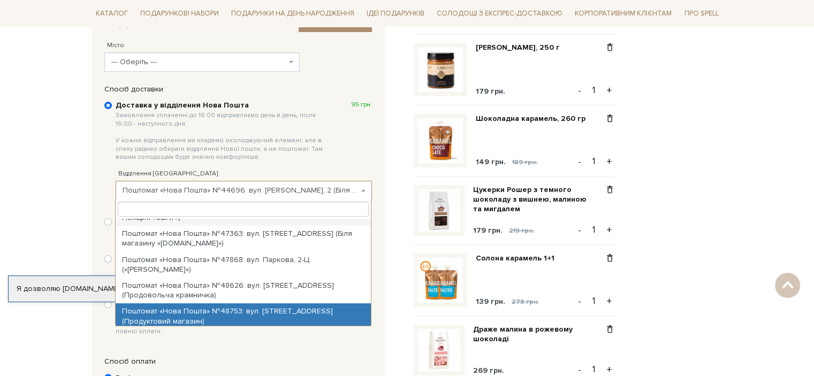
scroll to position [162, 0]
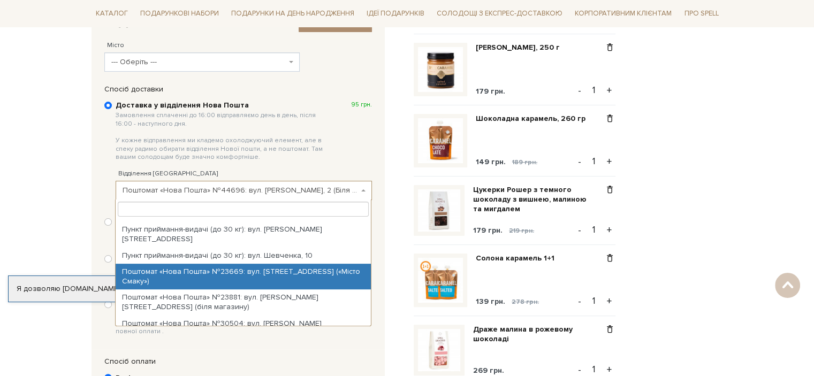
click at [129, 214] on input "search" at bounding box center [243, 209] width 251 height 15
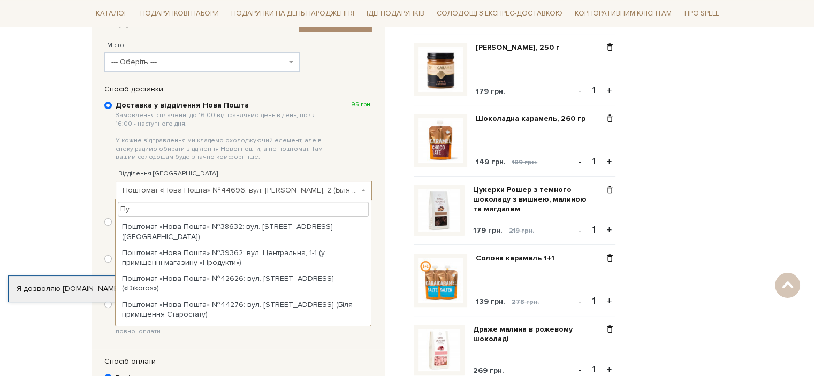
scroll to position [0, 0]
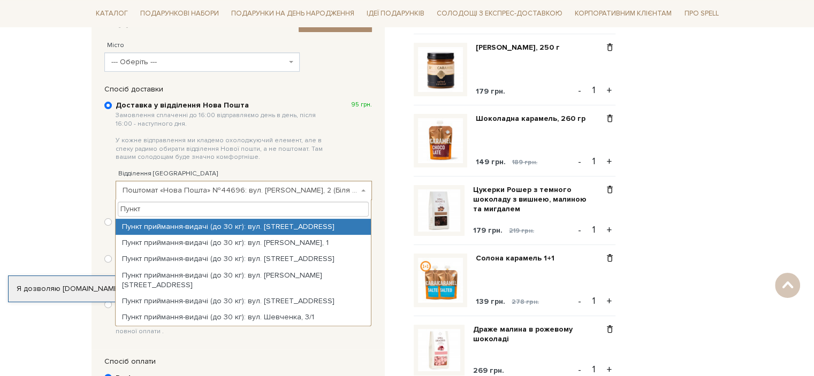
type input "Пункти"
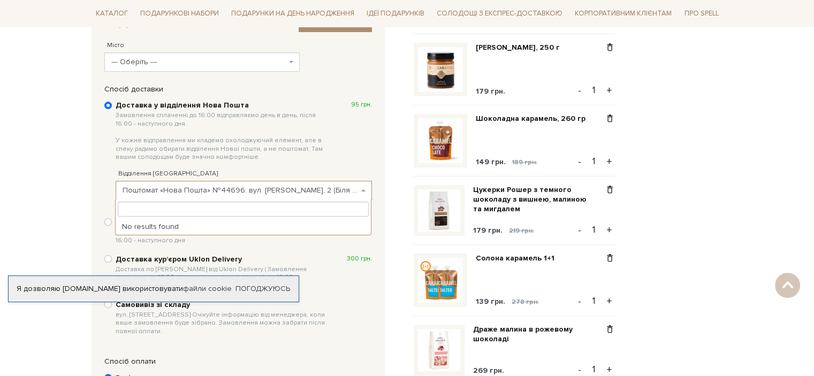
click at [206, 198] on span "Поштомат «Нова Пошта» №44696: вул. Діброва, 2 (Біля Пекарні «СВАТ»)" at bounding box center [244, 190] width 256 height 19
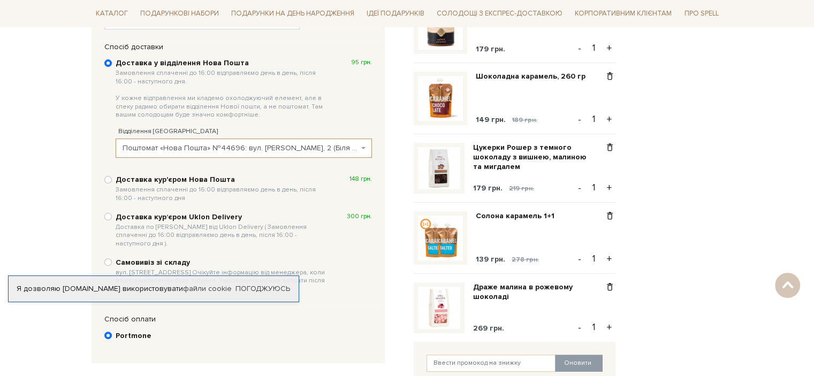
scroll to position [208, 0]
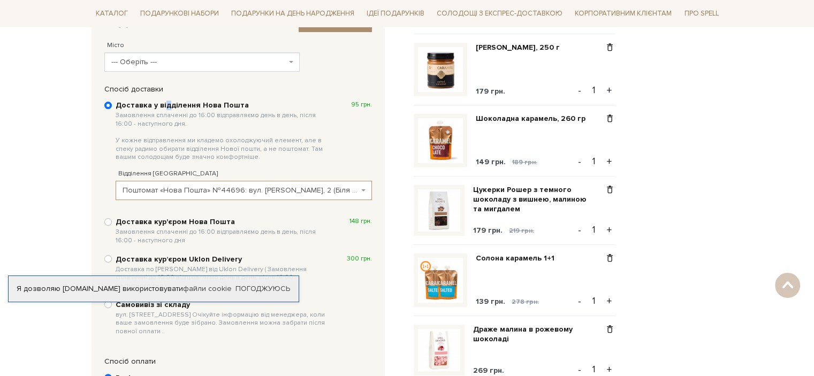
click at [165, 107] on b "Доставка у відділення Нова Пошта Замовлення сплаченні до 16:00 відправляємо ден…" at bounding box center [223, 131] width 214 height 61
click at [112, 107] on input "Доставка у відділення Нова Пошта Замовлення сплаченні до 16:00 відправляємо ден…" at bounding box center [107, 105] width 7 height 7
click at [165, 107] on b "Доставка у відділення Нова Пошта Замовлення сплаченні до 16:00 відправляємо ден…" at bounding box center [223, 131] width 214 height 61
click at [112, 107] on input "Доставка у відділення Нова Пошта Замовлення сплаченні до 16:00 відправляємо ден…" at bounding box center [107, 105] width 7 height 7
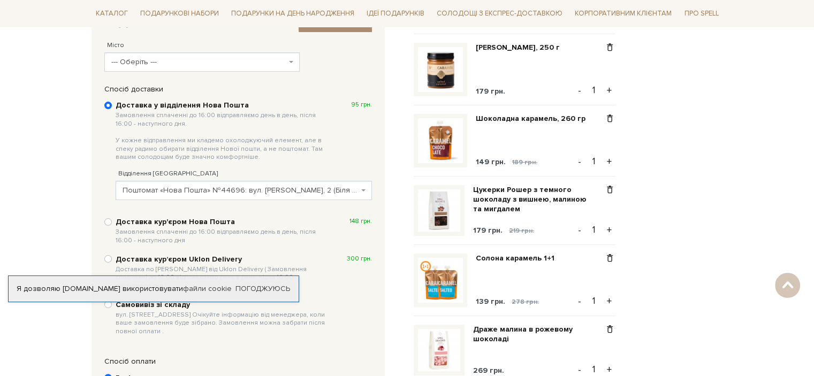
click at [156, 148] on span "Замовлення сплаченні до 16:00 відправляємо день в день, після 16:00 - наступног…" at bounding box center [223, 136] width 214 height 50
click at [112, 109] on input "Доставка у відділення Нова Пошта Замовлення сплаченні до 16:00 відправляємо ден…" at bounding box center [107, 105] width 7 height 7
click at [157, 165] on div "Відділення Нової Пошти --- Оберіть --- Пункт приймання-видачі (до 30 кг): вул. …" at bounding box center [244, 179] width 256 height 42
click at [150, 188] on span "Поштомат «Нова Пошта» №44696: вул. Діброва, 2 (Біля Пекарні «СВАТ»)" at bounding box center [241, 190] width 236 height 11
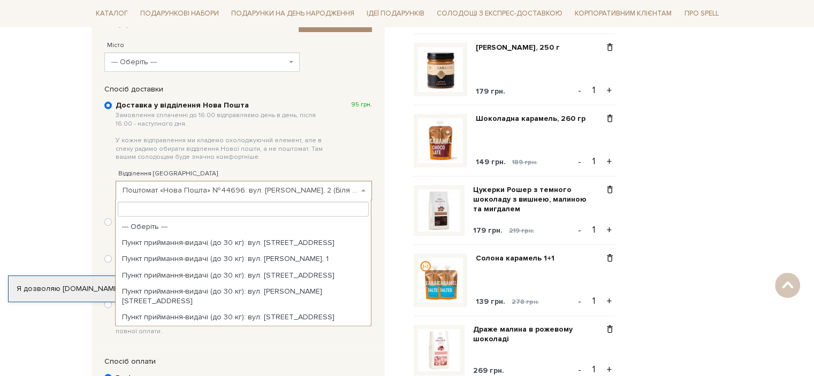
scroll to position [388, 0]
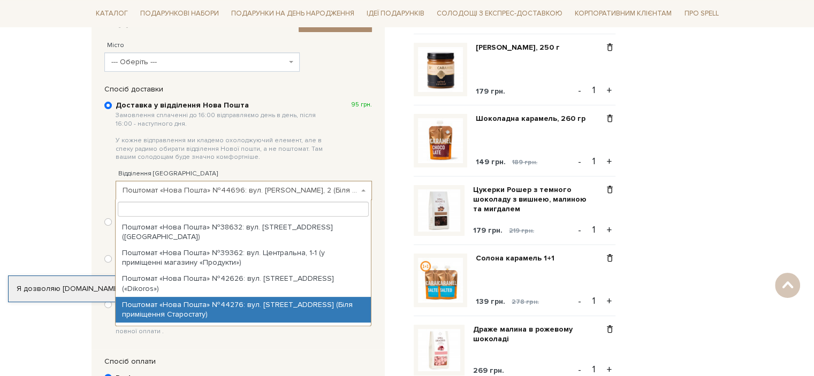
click at [167, 207] on input "search" at bounding box center [243, 209] width 251 height 15
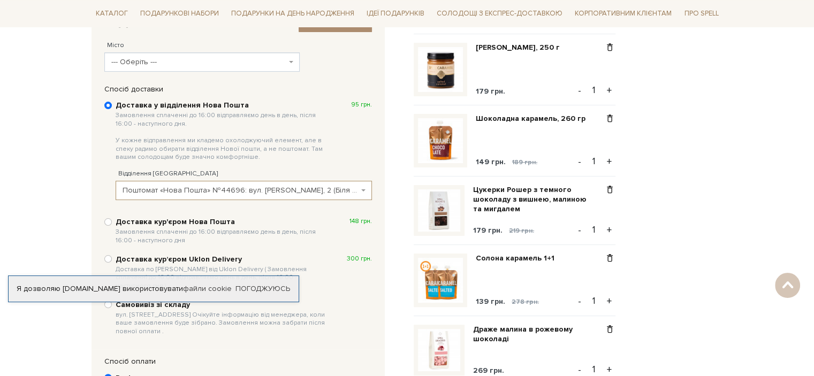
drag, startPoint x: 127, startPoint y: 185, endPoint x: 338, endPoint y: 188, distance: 211.4
click at [334, 188] on span "Поштомат «Нова Пошта» №44696: вул. Діброва, 2 (Біля Пекарні «СВАТ»)" at bounding box center [241, 190] width 236 height 11
click at [339, 188] on span "Поштомат «Нова Пошта» №44696: вул. Діброва, 2 (Біля Пекарні «СВАТ»)" at bounding box center [241, 190] width 236 height 11
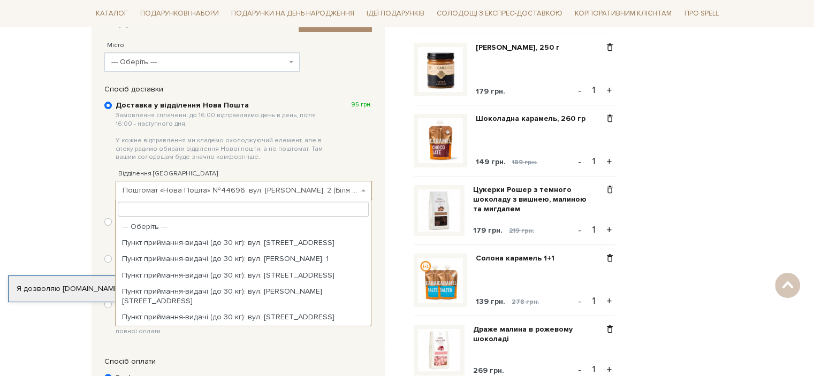
scroll to position [352, 0]
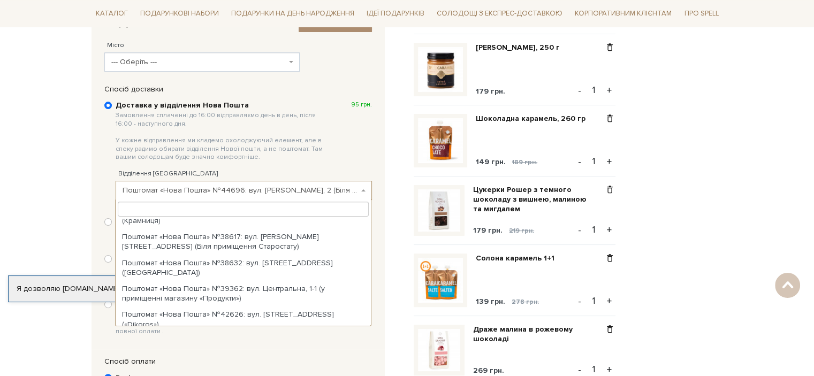
click at [363, 190] on b at bounding box center [363, 190] width 4 height 2
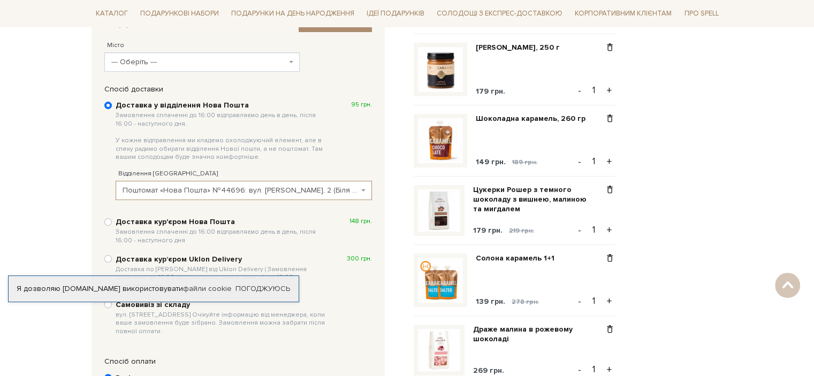
click at [361, 190] on b at bounding box center [363, 190] width 4 height 2
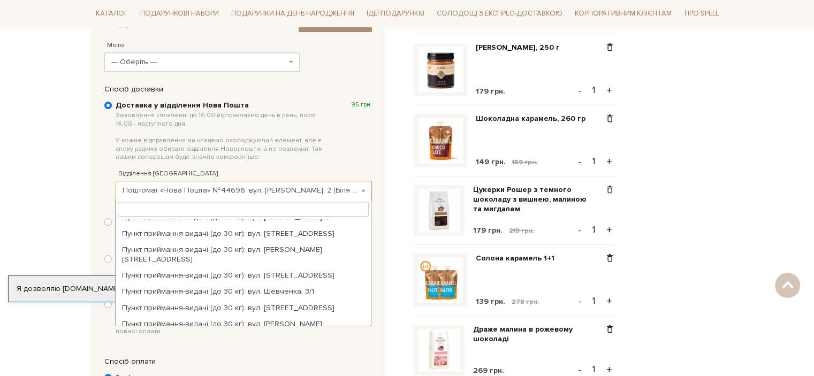
scroll to position [0, 0]
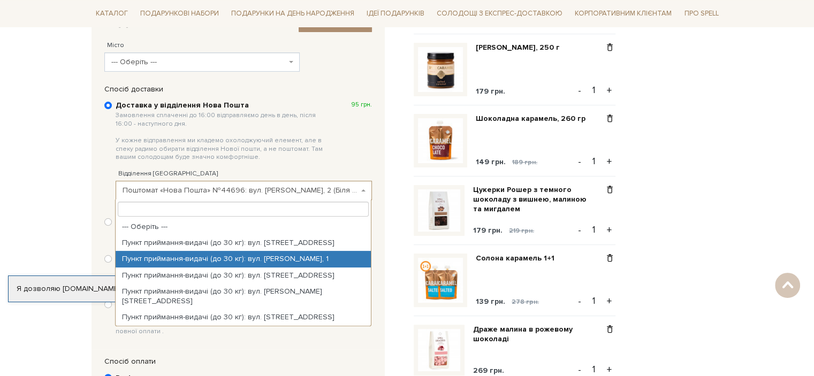
select select "Пункт приймання-видачі (до 30 кг): вул. Віталія Карповича, 1"
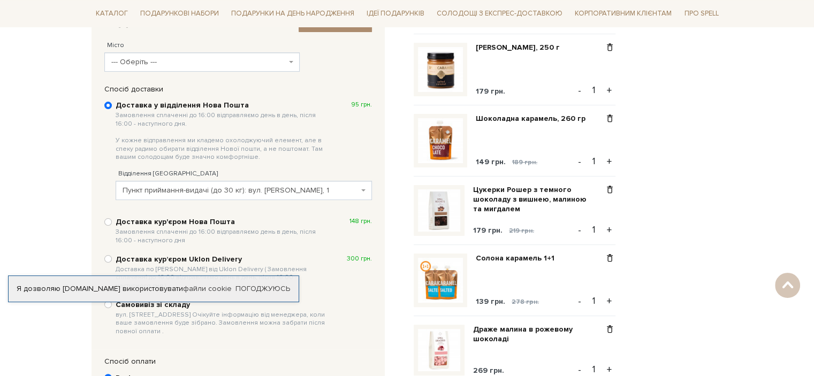
click at [322, 188] on span "Пункт приймання-видачі (до 30 кг): вул. Віталія Карповича, 1" at bounding box center [241, 190] width 236 height 11
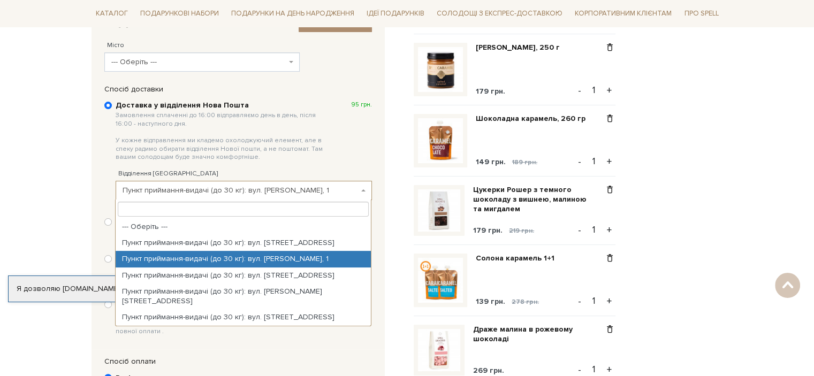
click at [345, 187] on span "Пункт приймання-видачі (до 30 кг): вул. Віталія Карповича, 1" at bounding box center [241, 190] width 236 height 11
drag, startPoint x: 318, startPoint y: 187, endPoint x: 69, endPoint y: 181, distance: 249.5
click at [69, 181] on body "Подарункові набори SALE Корпоративним клієнтам Доставка і оплата Консультація: …" at bounding box center [407, 333] width 814 height 1083
click at [132, 196] on span "Пункт приймання-видачі (до 30 кг): вул. Віталія Карповича, 1" at bounding box center [244, 190] width 256 height 19
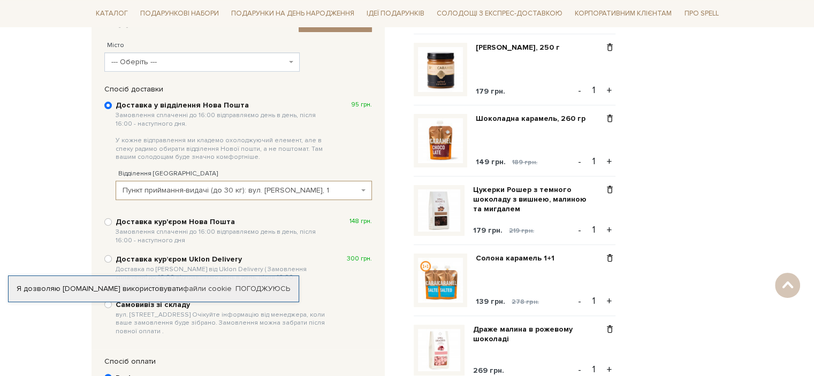
click at [124, 185] on span "Пункт приймання-видачі (до 30 кг): вул. Віталія Карповича, 1" at bounding box center [241, 190] width 236 height 11
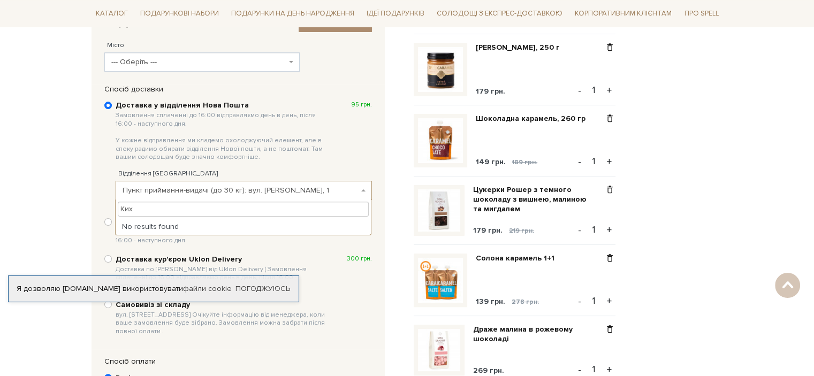
click at [137, 228] on li "No results found" at bounding box center [243, 227] width 255 height 16
click at [137, 203] on input "Ких" at bounding box center [243, 209] width 251 height 15
click at [140, 206] on input "Ких" at bounding box center [243, 209] width 251 height 15
type input "Київська 150"
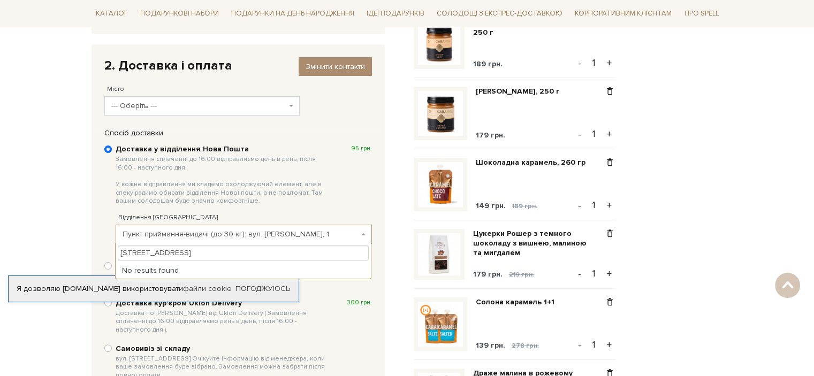
scroll to position [101, 0]
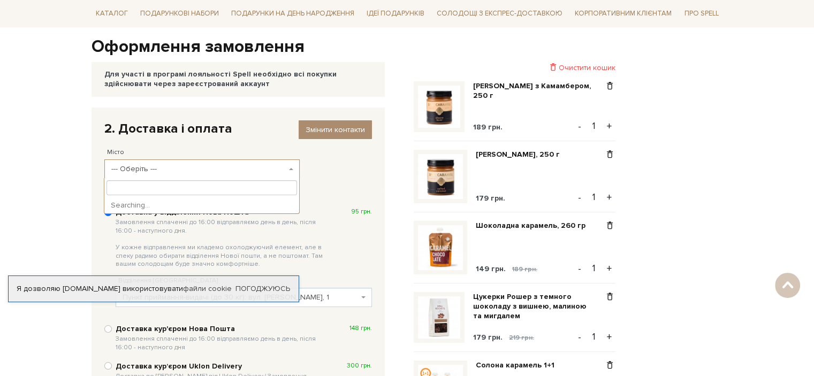
click at [289, 169] on b at bounding box center [291, 169] width 4 height 2
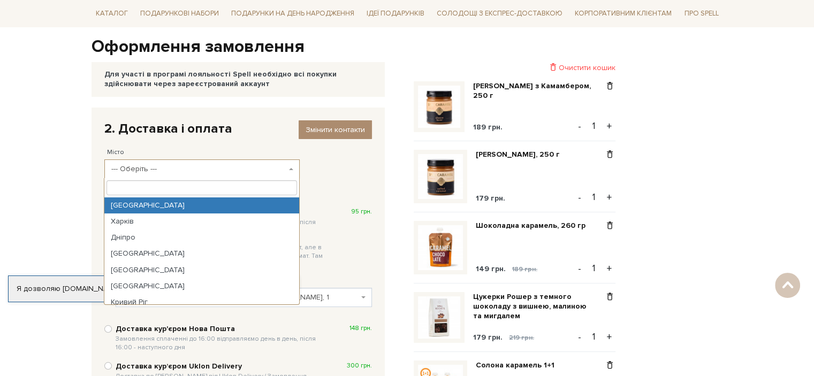
click at [144, 187] on input "search" at bounding box center [202, 187] width 190 height 15
click at [143, 190] on input "search" at bounding box center [202, 187] width 190 height 15
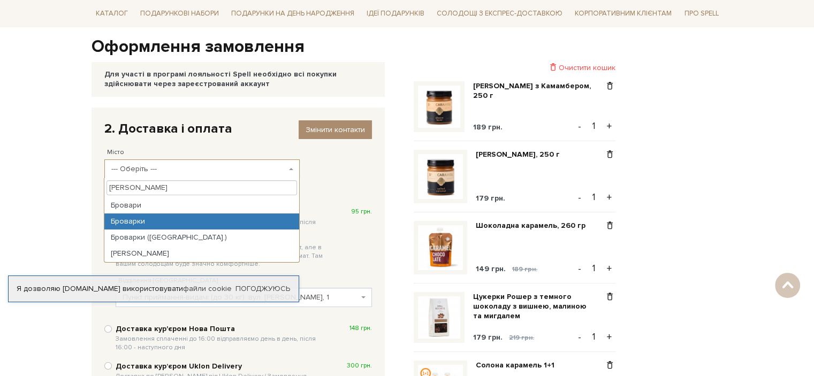
type input "Брова"
select select "Броварки"
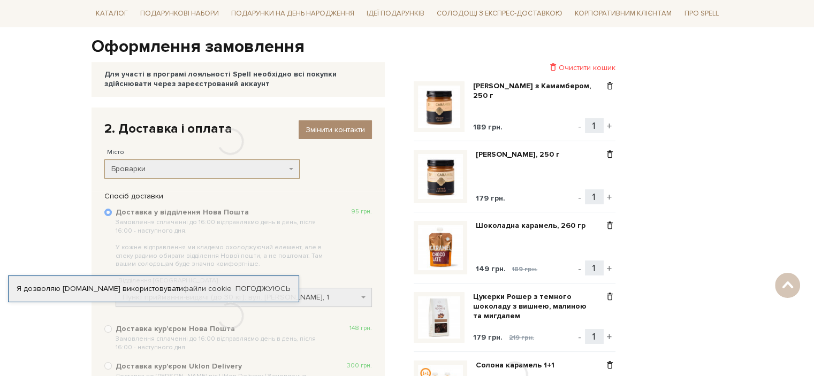
click at [161, 168] on div at bounding box center [230, 141] width 278 height 69
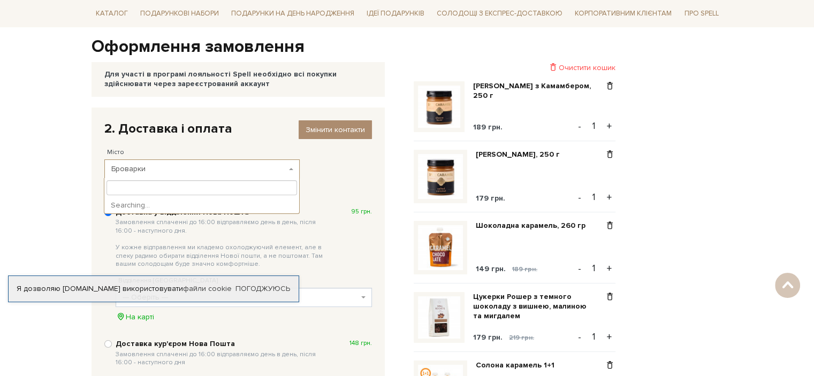
click at [148, 169] on span "Броварки" at bounding box center [198, 169] width 175 height 11
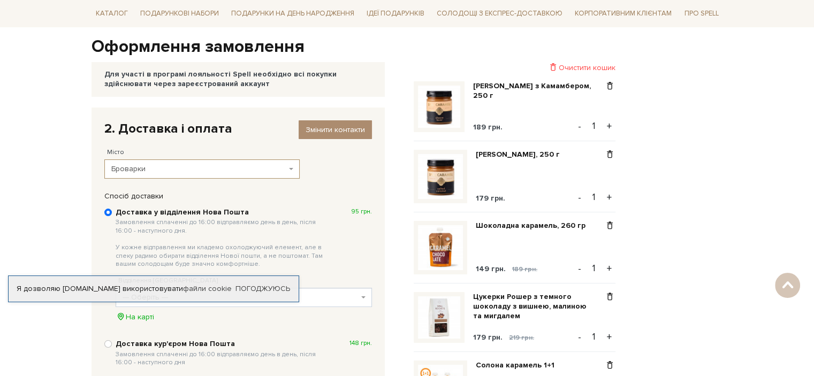
click at [147, 171] on span "Броварки" at bounding box center [198, 169] width 175 height 11
click at [138, 170] on span "Броварки" at bounding box center [198, 169] width 175 height 11
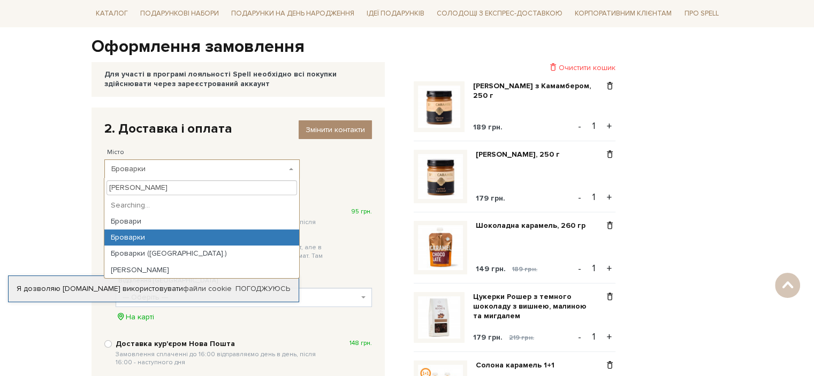
scroll to position [0, 0]
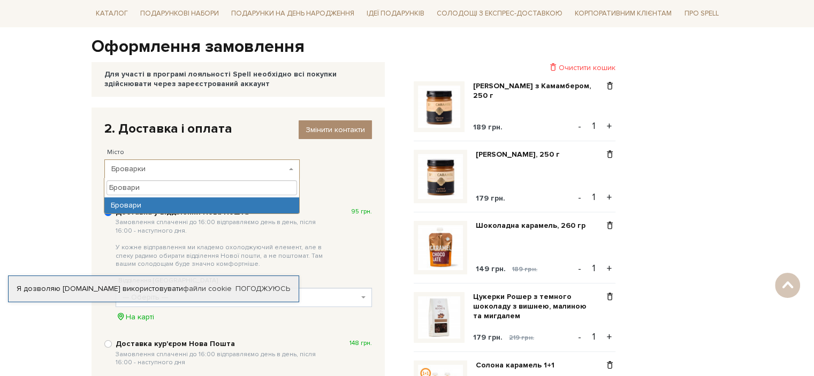
type input "Бровари"
select select "Бровари"
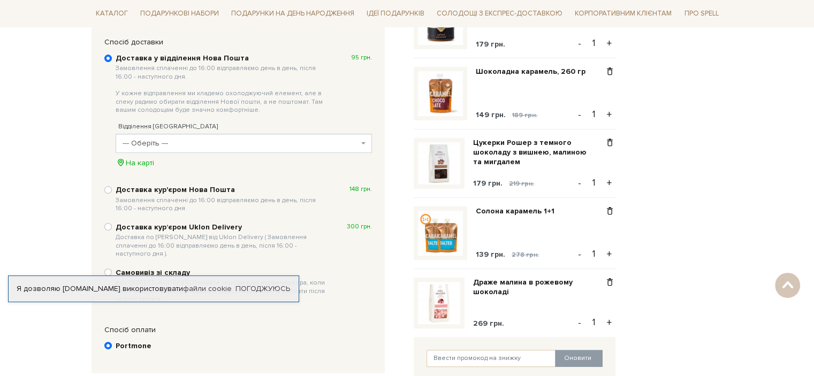
scroll to position [262, 0]
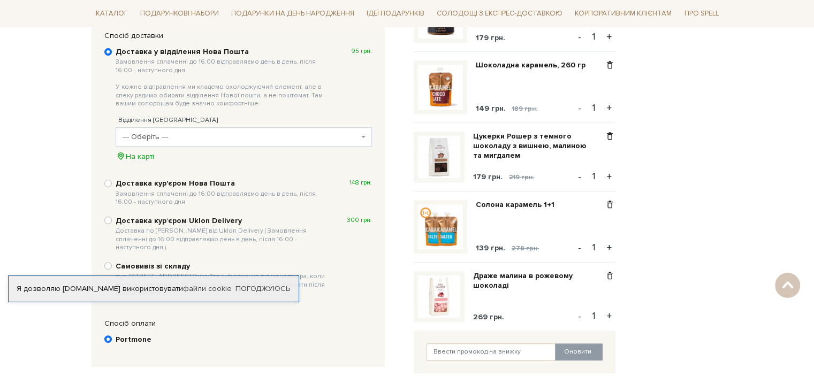
click at [362, 138] on span "--- Оберіть ---" at bounding box center [244, 136] width 256 height 19
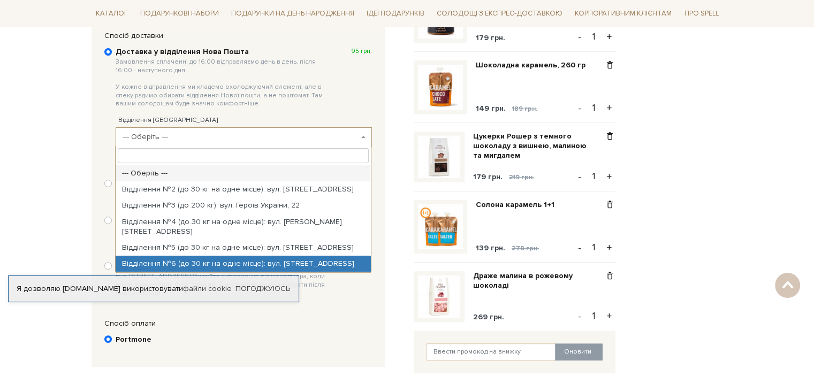
select select "Відділення №6 (до 30 кг на одне місце): вул. Київська, 150"
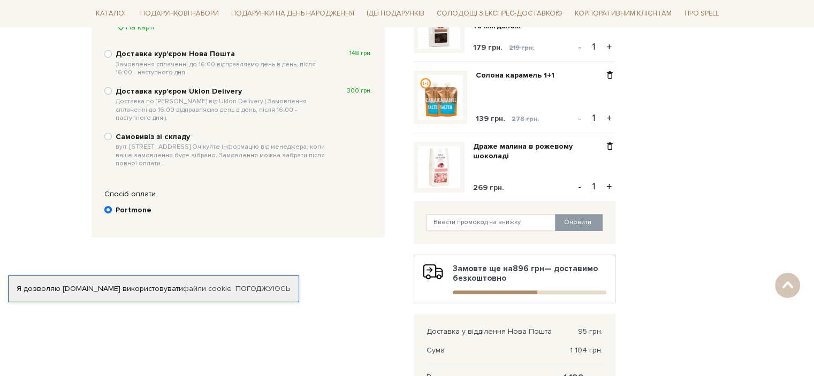
scroll to position [422, 0]
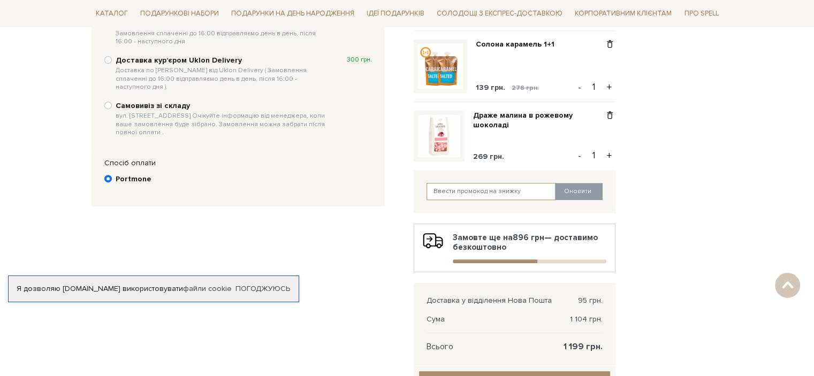
click at [520, 196] on input "text" at bounding box center [492, 191] width 130 height 17
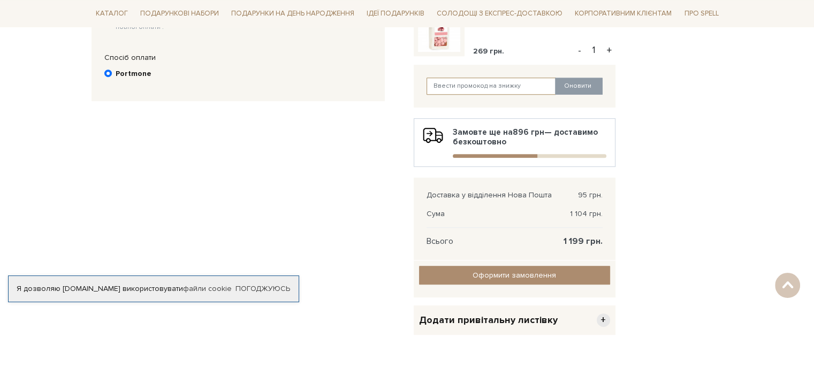
scroll to position [482, 0]
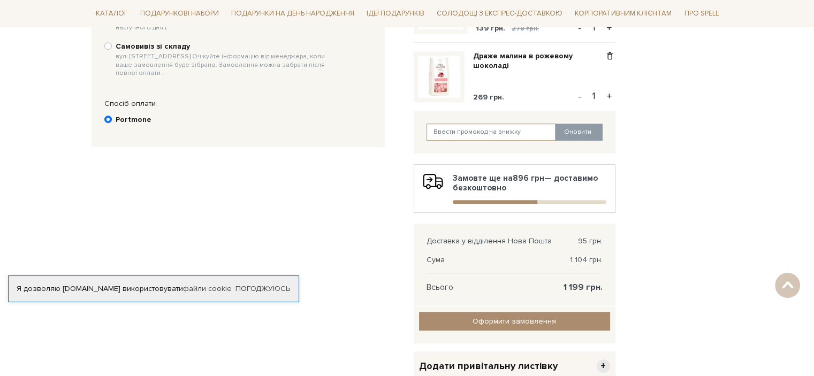
click at [493, 134] on input "text" at bounding box center [492, 132] width 130 height 17
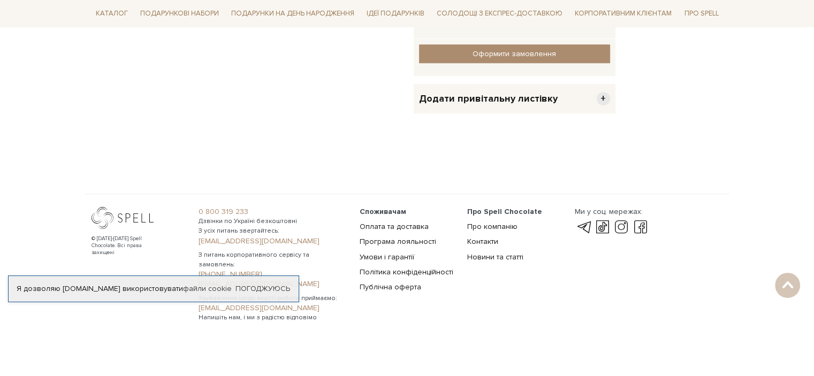
scroll to position [750, 0]
click at [237, 290] on link "Погоджуюсь" at bounding box center [262, 289] width 55 height 10
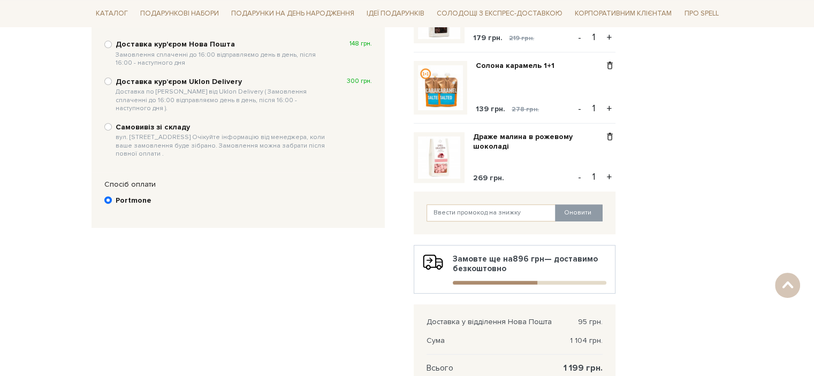
scroll to position [483, 0]
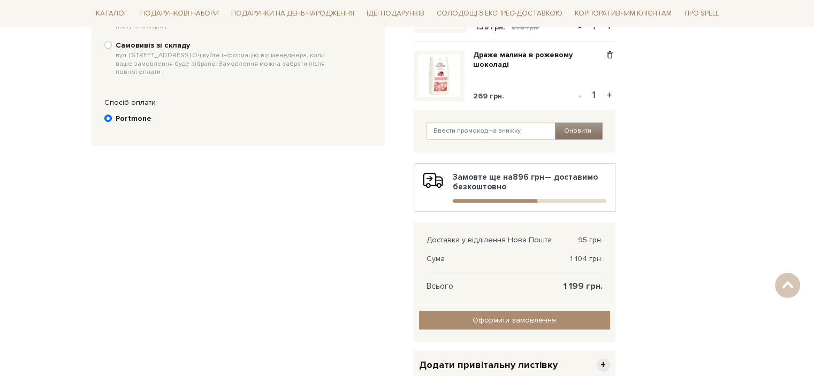
click at [568, 138] on button "Оновити" at bounding box center [579, 131] width 48 height 17
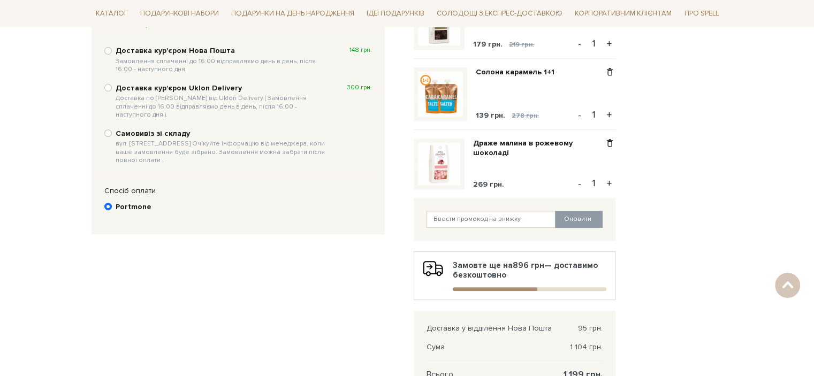
scroll to position [321, 0]
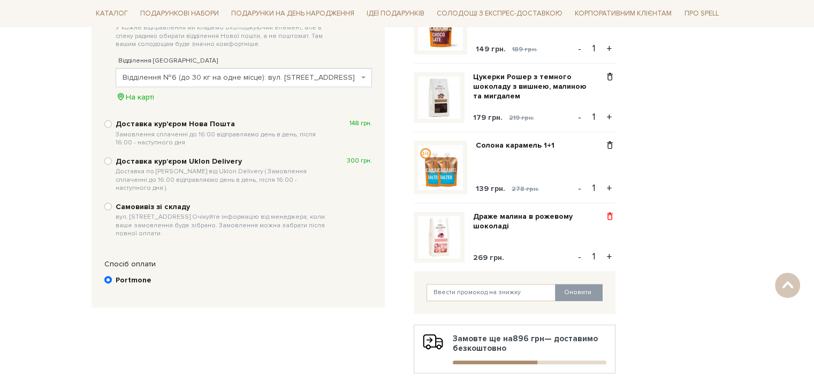
click at [610, 218] on span at bounding box center [609, 217] width 11 height 10
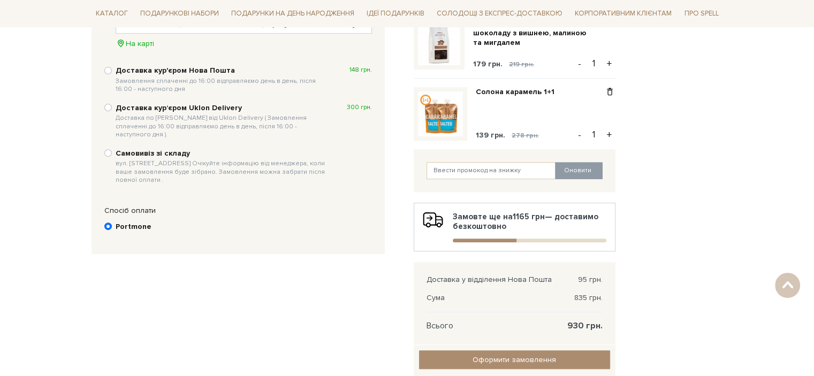
scroll to position [482, 0]
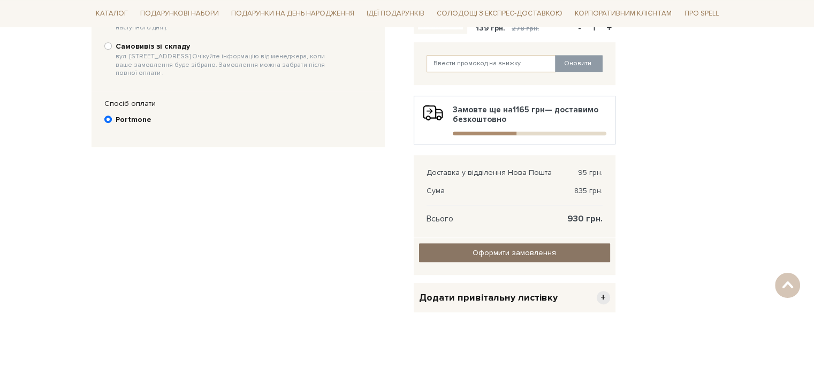
click at [523, 256] on input "Оформити замовлення" at bounding box center [514, 253] width 191 height 19
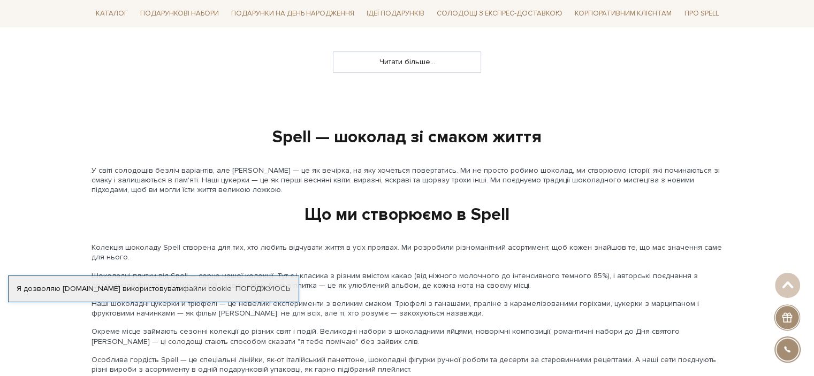
scroll to position [1124, 0]
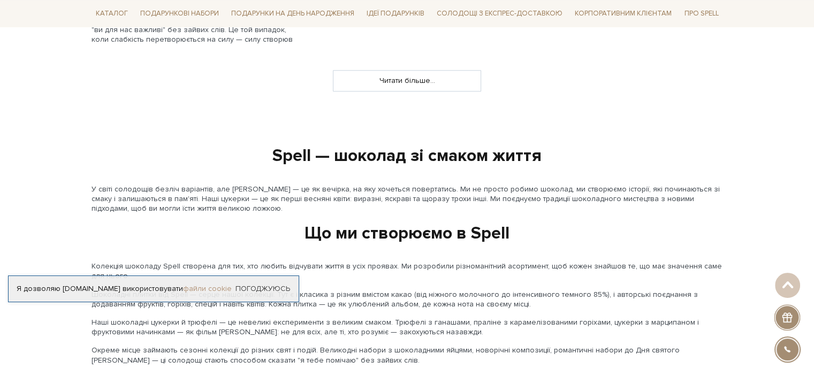
click at [230, 288] on link "файли cookie" at bounding box center [207, 288] width 49 height 9
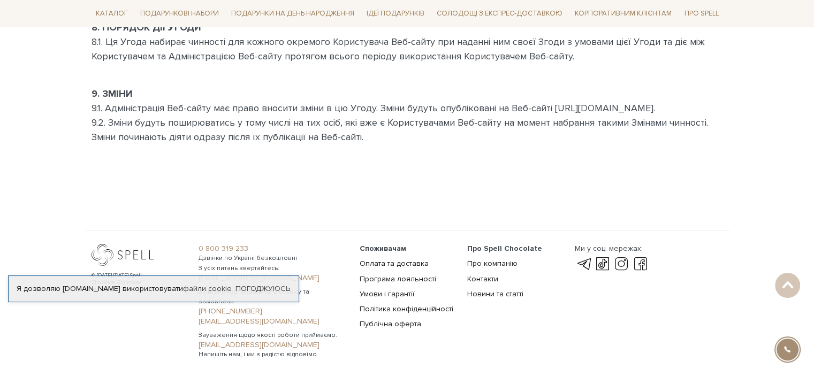
scroll to position [2052, 0]
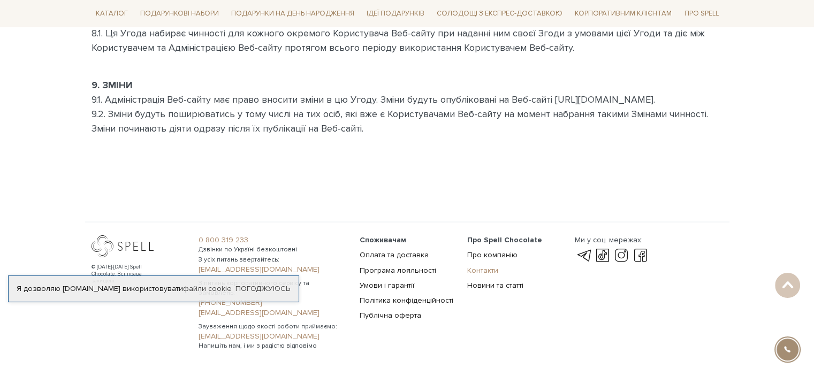
click at [478, 266] on link "Контакти" at bounding box center [482, 270] width 31 height 9
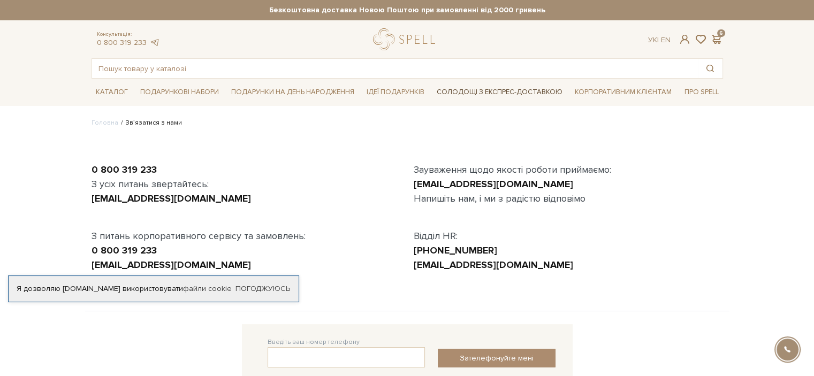
click at [521, 90] on link "Солодощі з експрес-доставкою" at bounding box center [499, 92] width 134 height 18
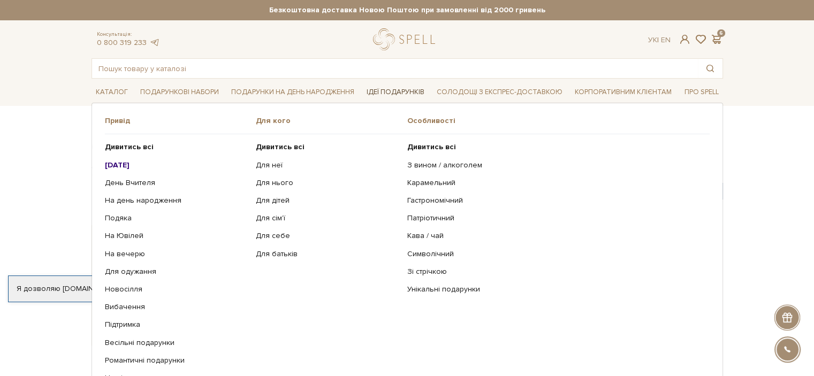
click at [390, 86] on link "Ідеї подарунків" at bounding box center [395, 92] width 66 height 17
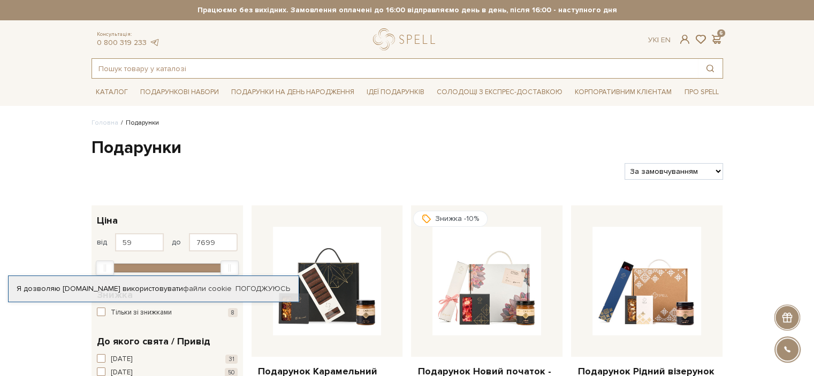
click at [261, 70] on input "text" at bounding box center [395, 68] width 606 height 19
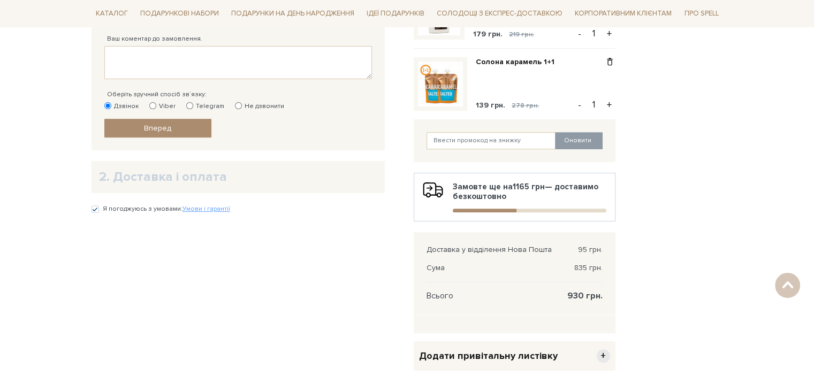
scroll to position [268, 0]
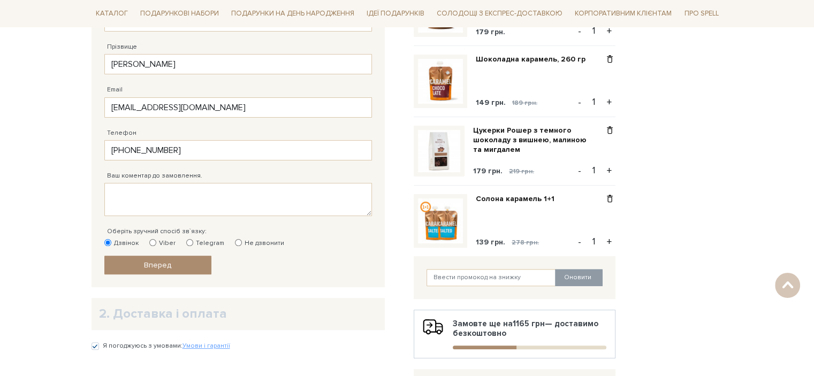
click at [608, 171] on button "+" at bounding box center [609, 171] width 12 height 16
type input "2"
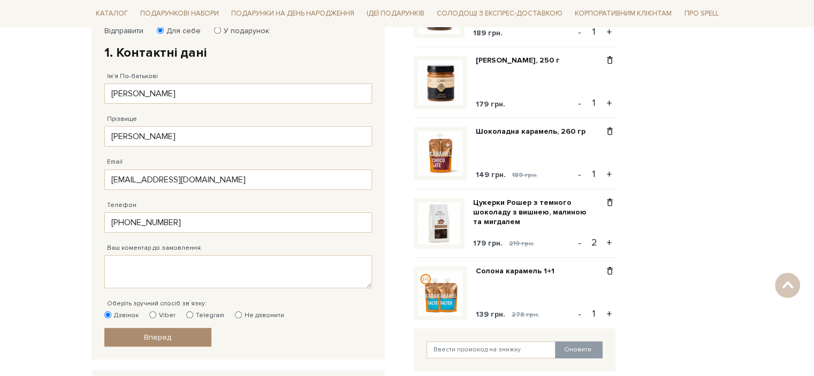
scroll to position [107, 0]
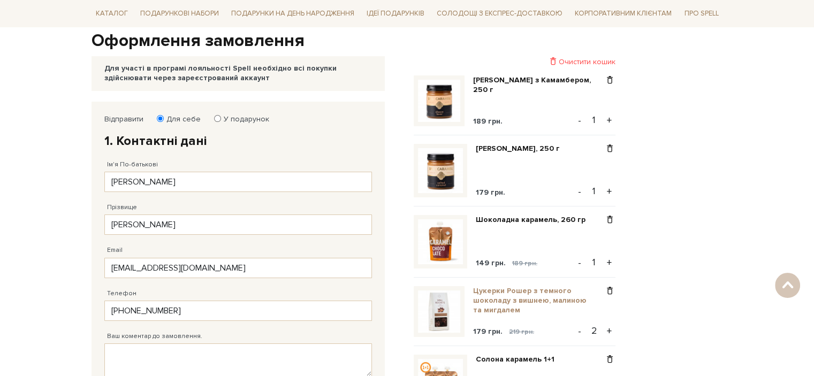
click at [491, 295] on link "Цукерки Рошер з темного шоколаду з вишнею, малиною та мигдалем" at bounding box center [538, 300] width 131 height 29
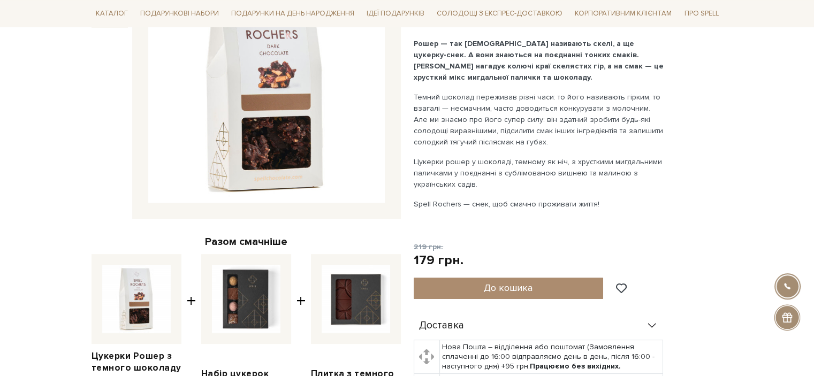
scroll to position [107, 0]
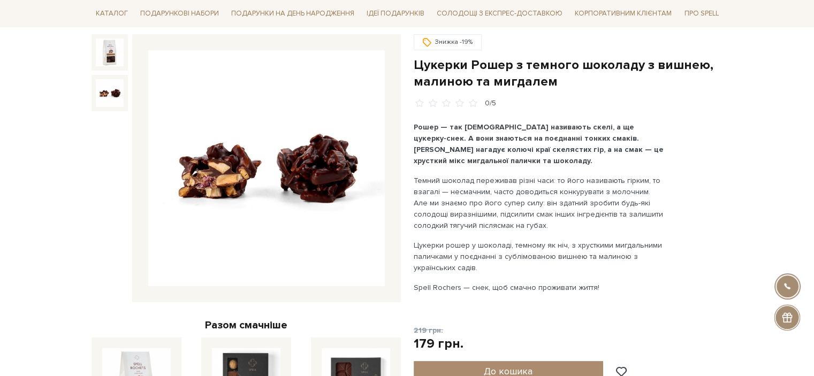
click at [106, 89] on img at bounding box center [110, 93] width 28 height 28
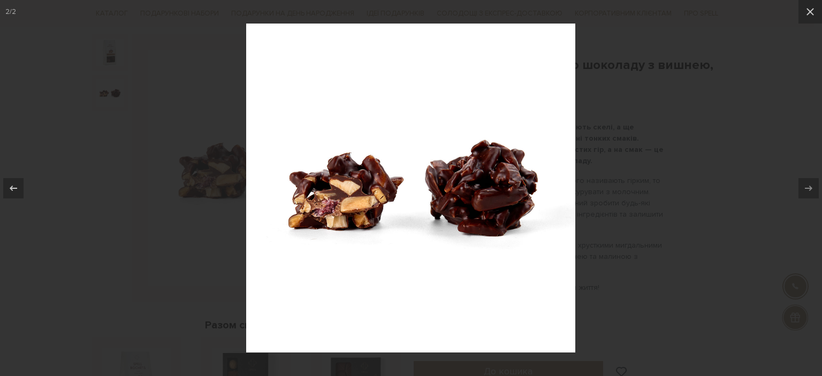
click at [628, 177] on div at bounding box center [411, 188] width 822 height 376
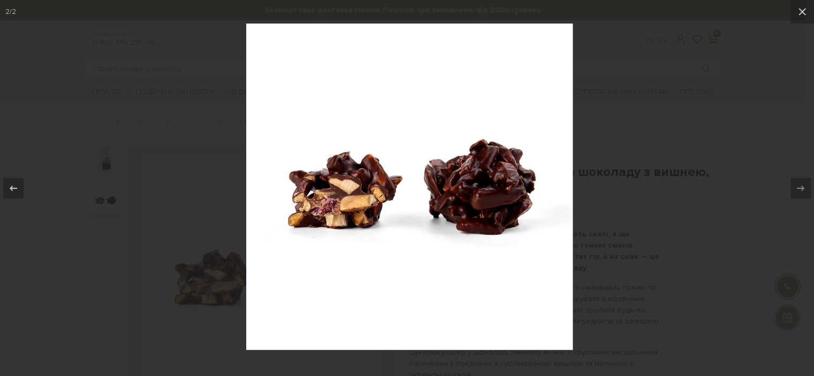
scroll to position [107, 0]
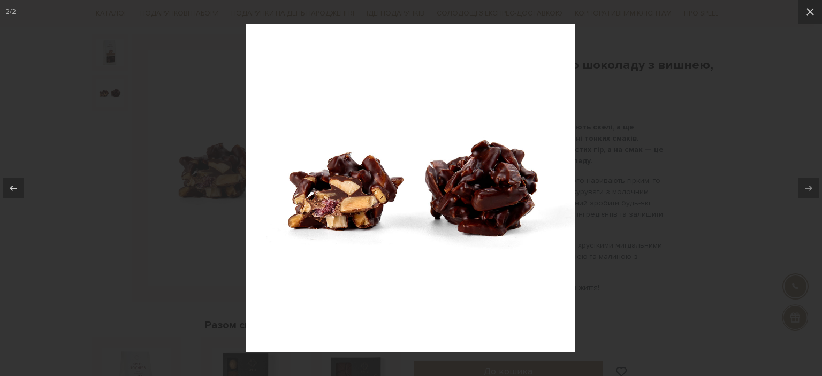
click at [628, 161] on div at bounding box center [411, 188] width 822 height 376
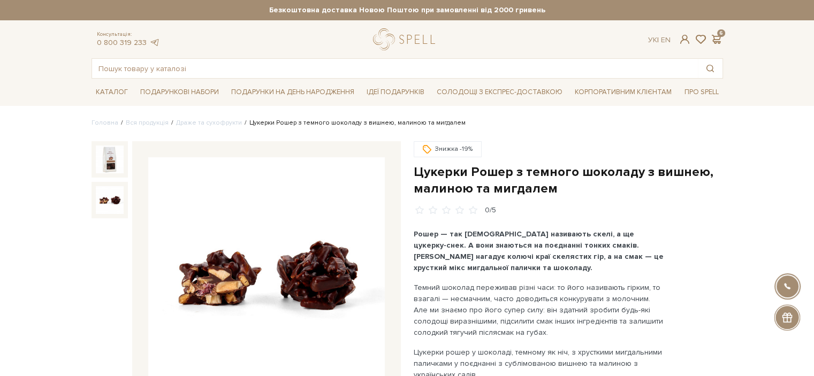
click at [715, 29] on div "Консультація: 0 800 319 233 Ук | En | 6" at bounding box center [407, 39] width 644 height 22
click at [716, 39] on span at bounding box center [716, 39] width 13 height 11
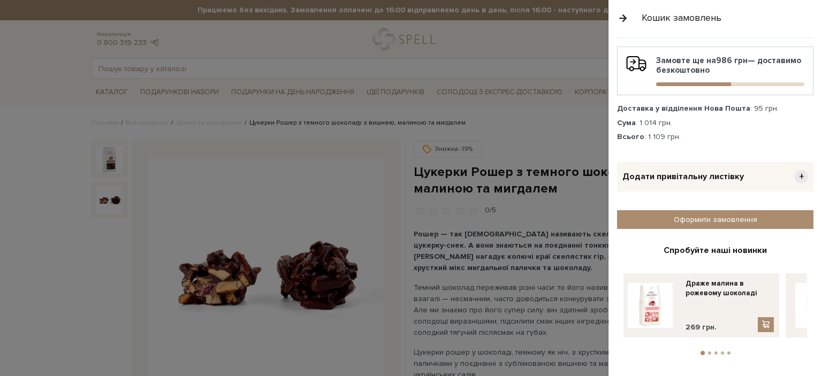
scroll to position [334, 0]
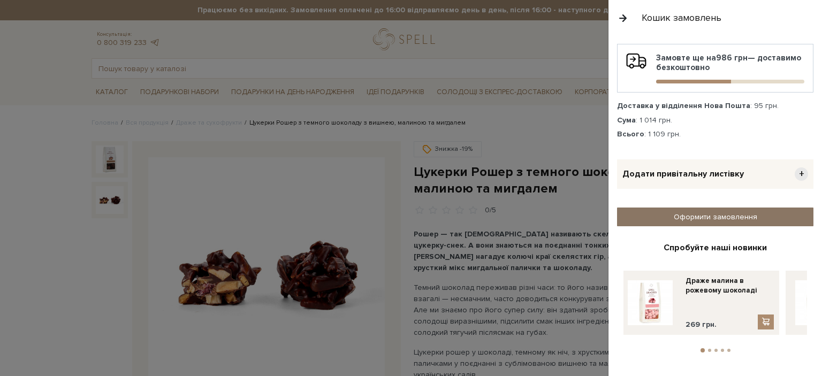
click at [719, 215] on link "Оформити замовлення" at bounding box center [715, 217] width 196 height 19
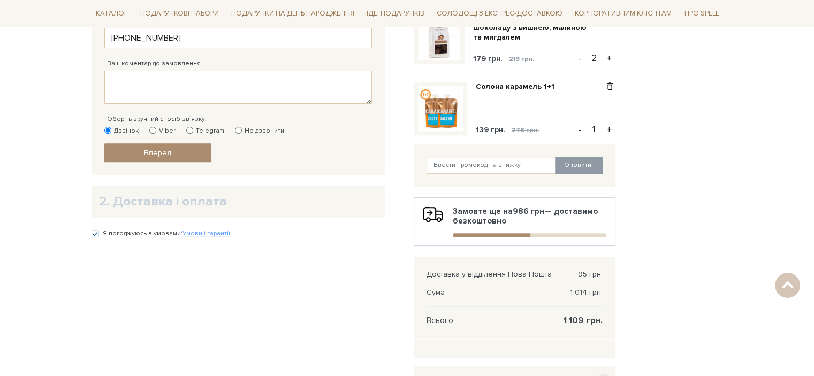
scroll to position [428, 0]
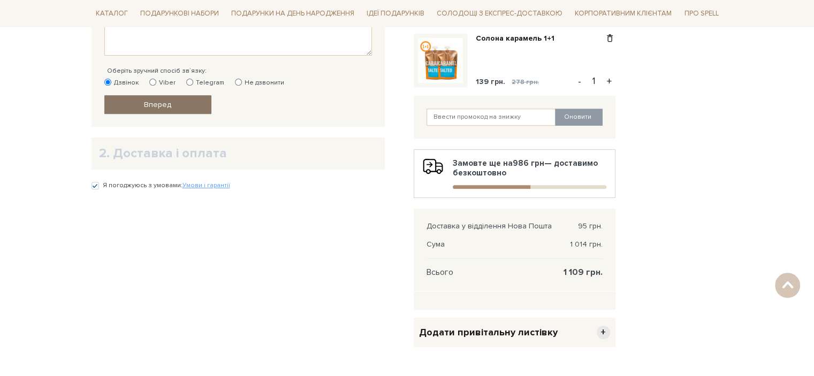
click at [165, 100] on span "Вперед" at bounding box center [157, 104] width 27 height 9
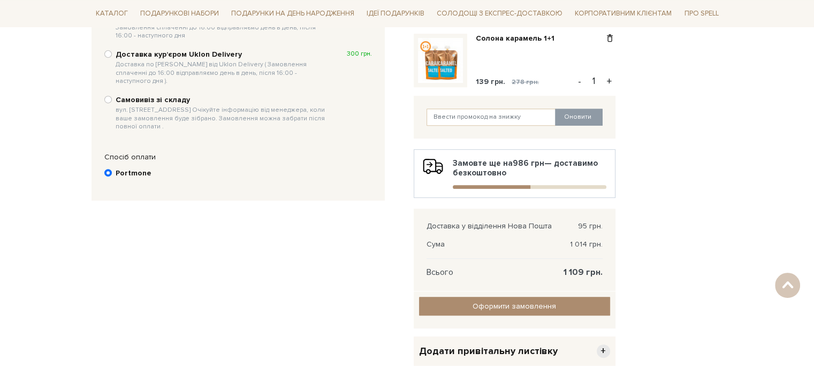
scroll to position [208, 0]
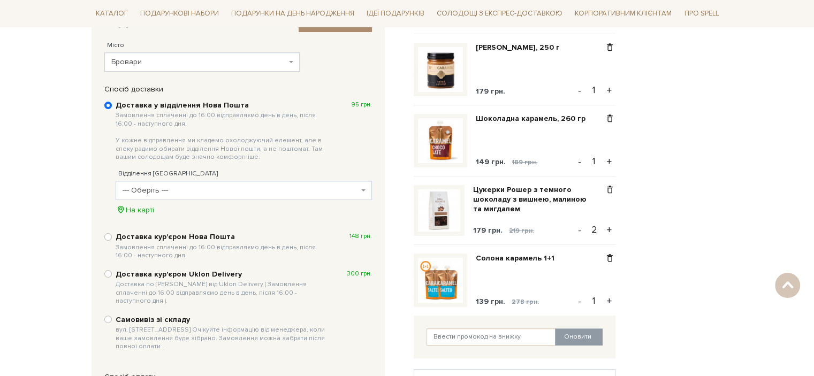
click at [198, 192] on span "--- Оберіть ---" at bounding box center [241, 190] width 236 height 11
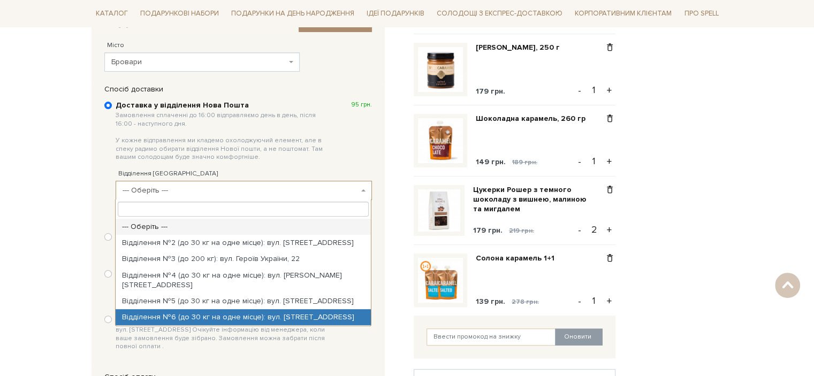
select select "Відділення №6 (до 30 кг на одне місце): вул. Київська, 150"
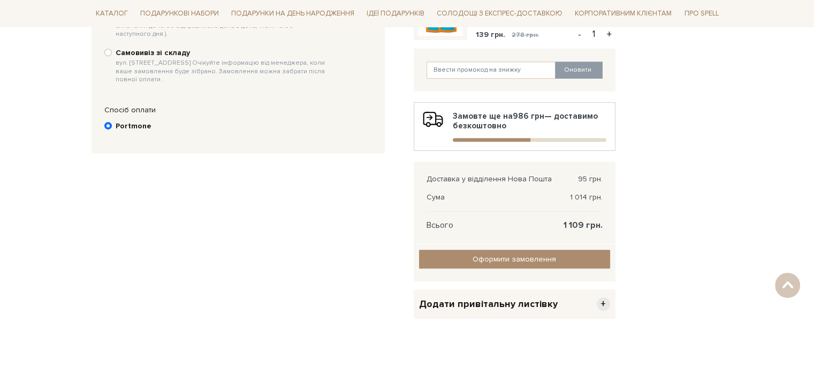
scroll to position [476, 0]
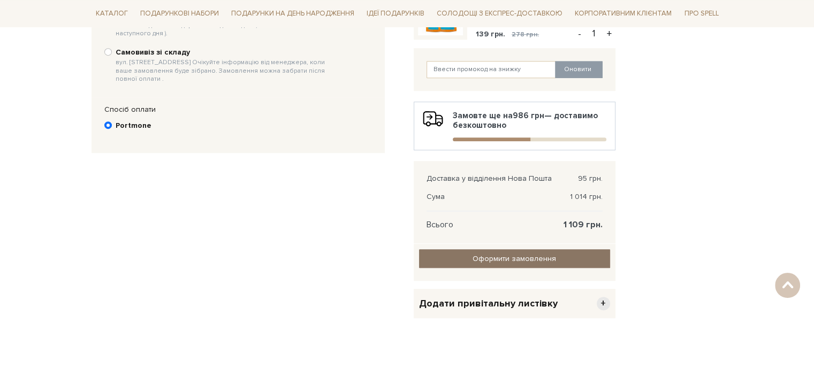
click at [488, 256] on input "Оформити замовлення" at bounding box center [514, 258] width 191 height 19
